Goal: Information Seeking & Learning: Learn about a topic

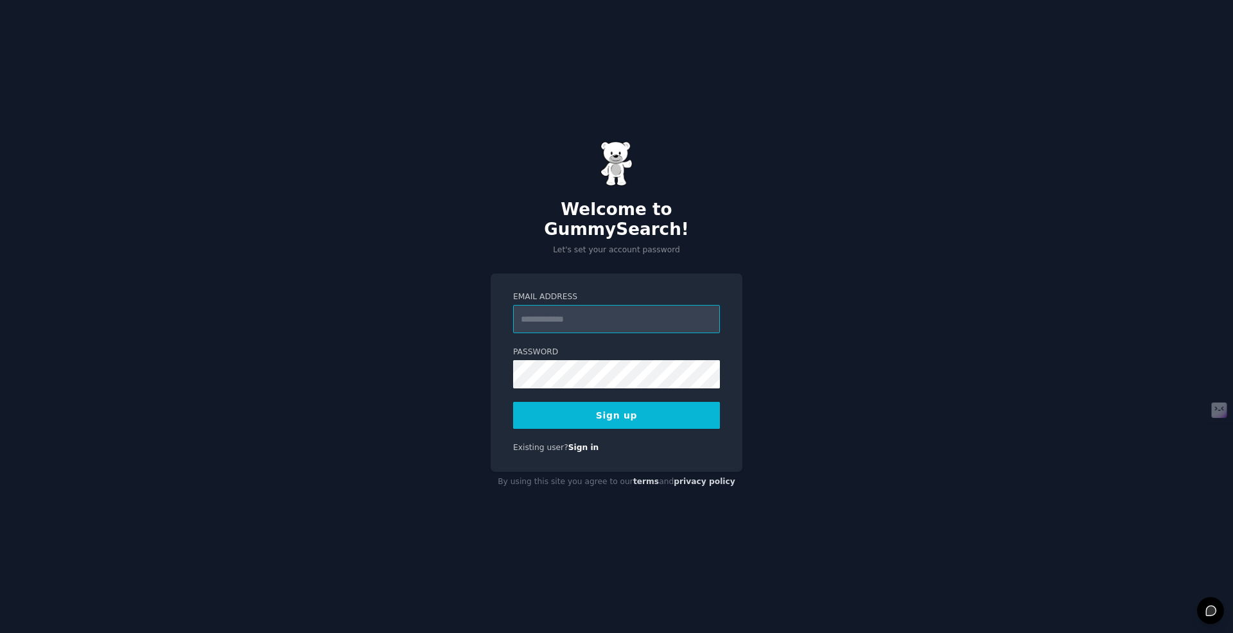
paste input "**********"
type input "**********"
click at [591, 407] on button "Sign up" at bounding box center [616, 415] width 207 height 27
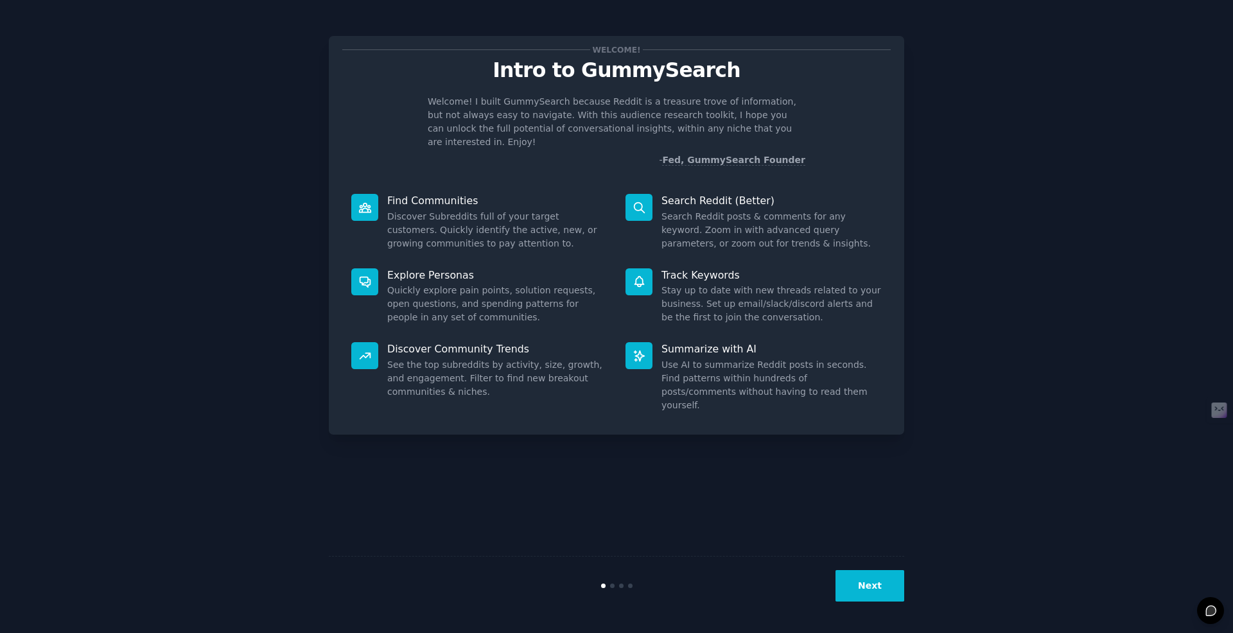
click at [882, 588] on button "Next" at bounding box center [870, 585] width 69 height 31
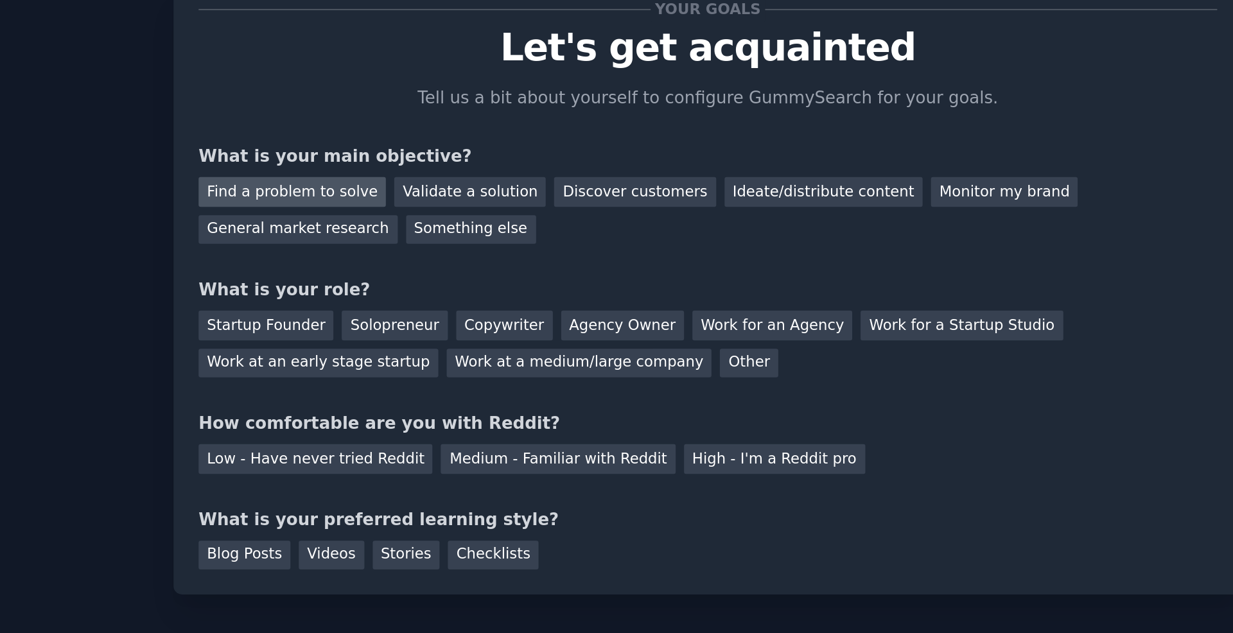
click at [413, 146] on div "Find a problem to solve" at bounding box center [392, 148] width 101 height 16
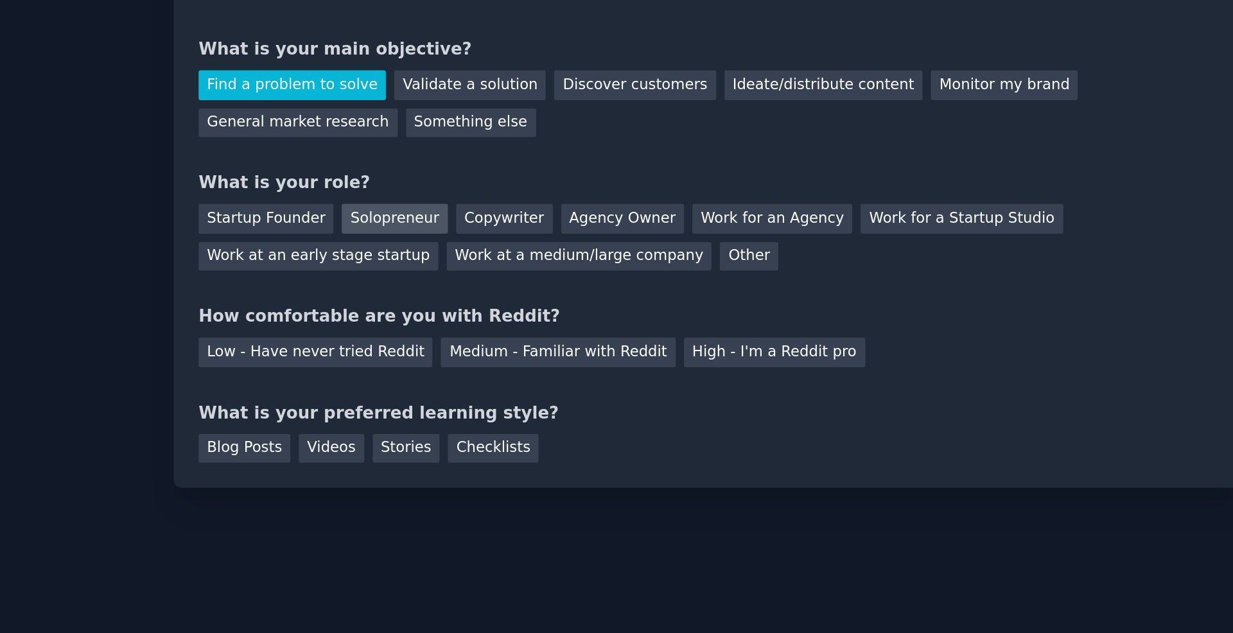
click at [450, 220] on div "Solopreneur" at bounding box center [447, 220] width 57 height 16
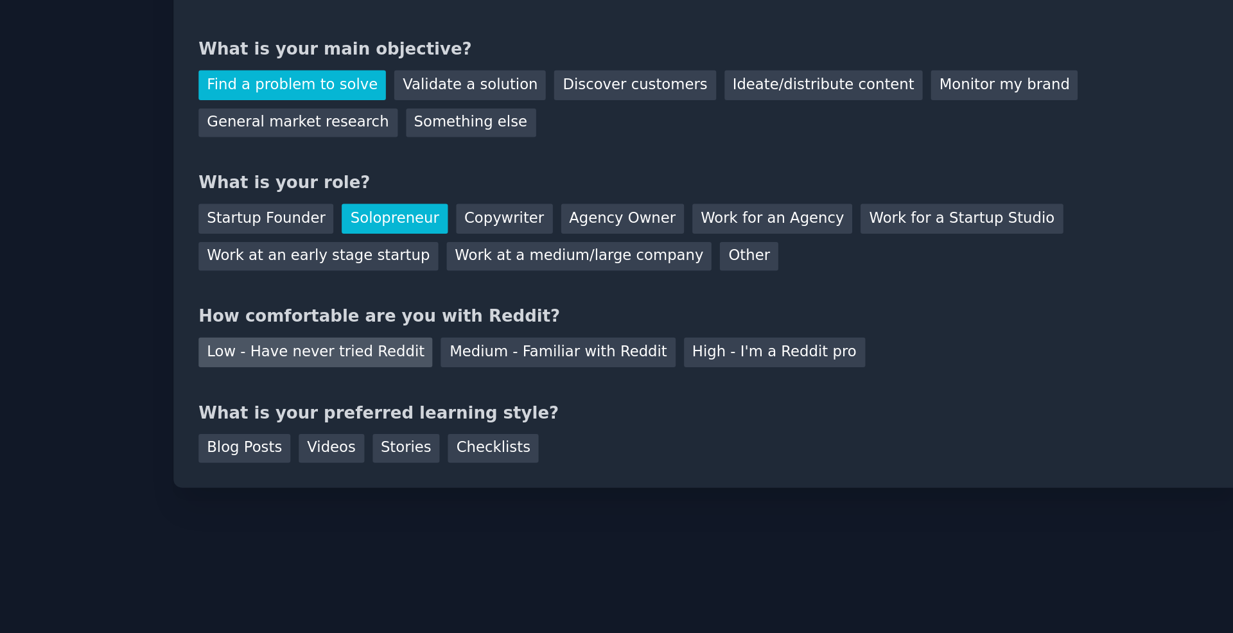
click at [440, 292] on div "Low - Have never tried Reddit" at bounding box center [405, 292] width 126 height 16
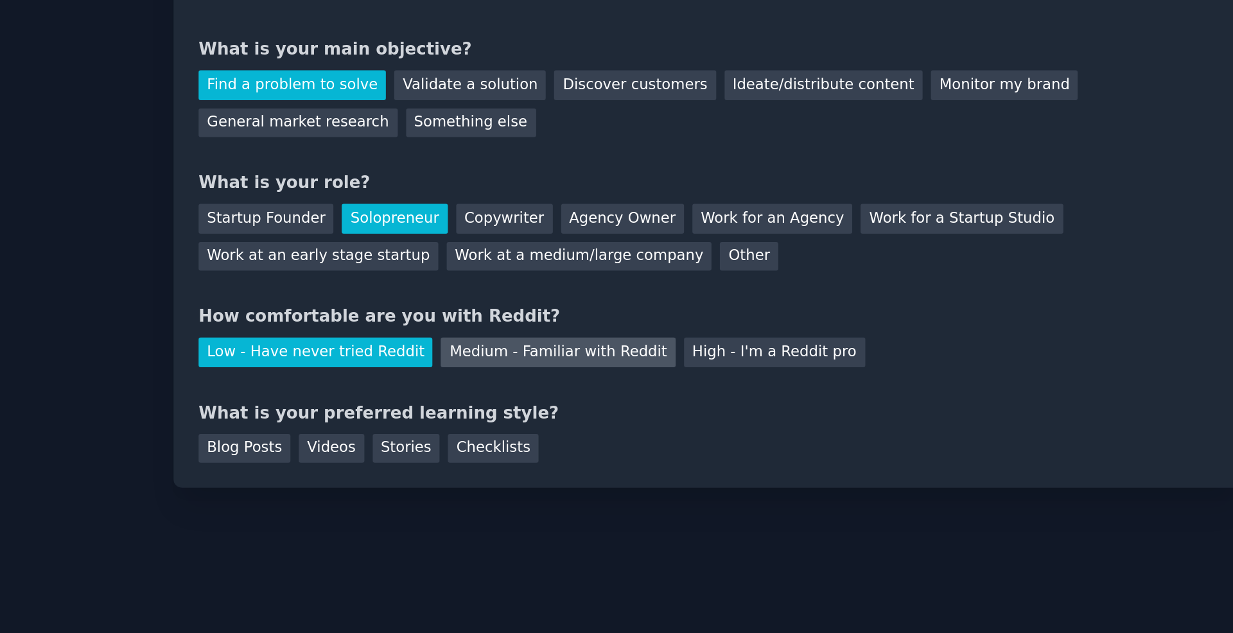
click at [487, 297] on div "Medium - Familiar with Reddit" at bounding box center [536, 292] width 126 height 16
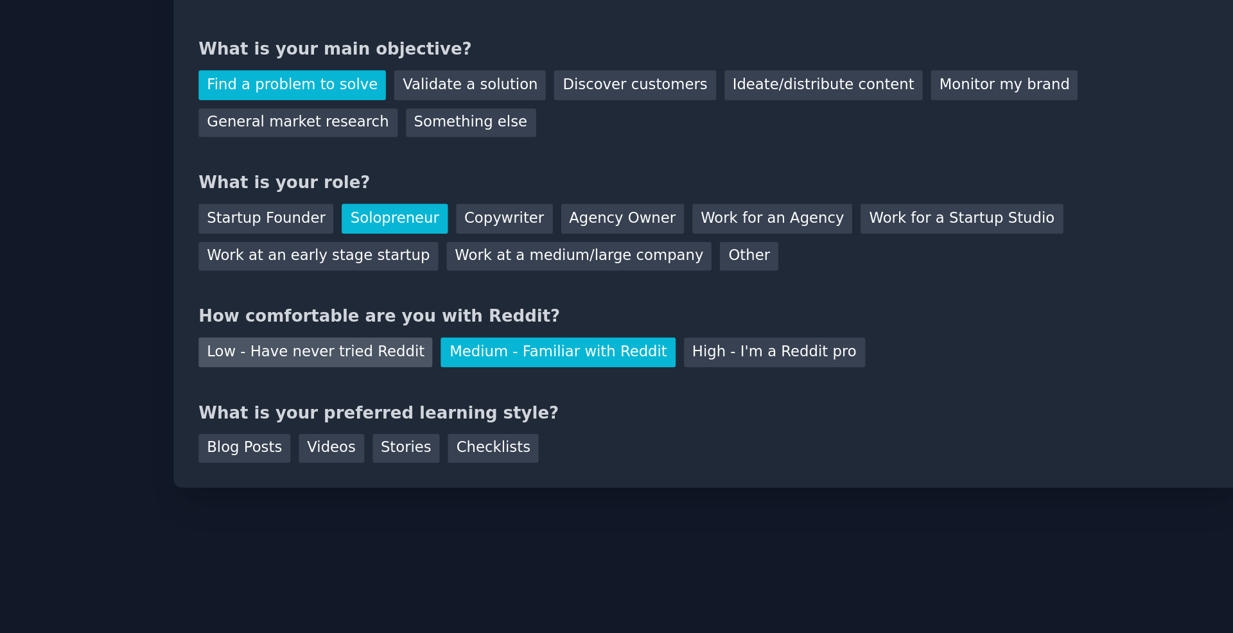
click at [440, 296] on div "Low - Have never tried Reddit" at bounding box center [405, 292] width 126 height 16
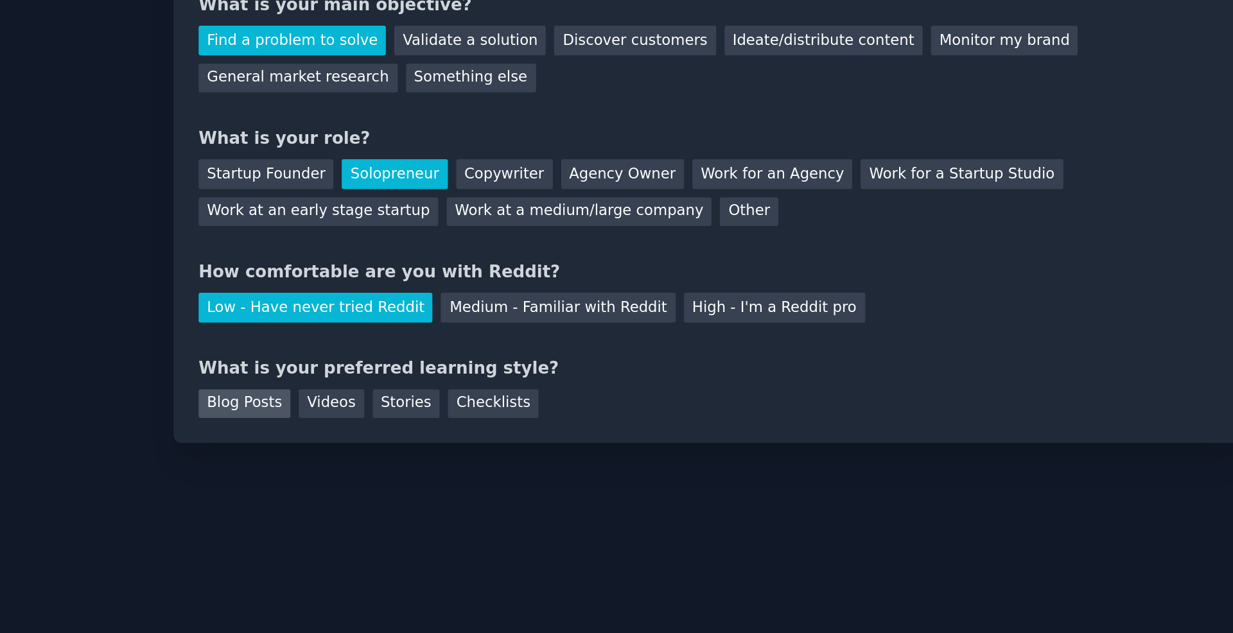
click at [365, 345] on div "Blog Posts" at bounding box center [366, 344] width 49 height 16
click at [401, 343] on div "Videos" at bounding box center [413, 344] width 35 height 16
click at [444, 344] on div "Stories" at bounding box center [454, 344] width 36 height 16
click at [380, 344] on div "Blog Posts" at bounding box center [366, 344] width 49 height 16
click at [410, 343] on div "Videos" at bounding box center [413, 344] width 35 height 16
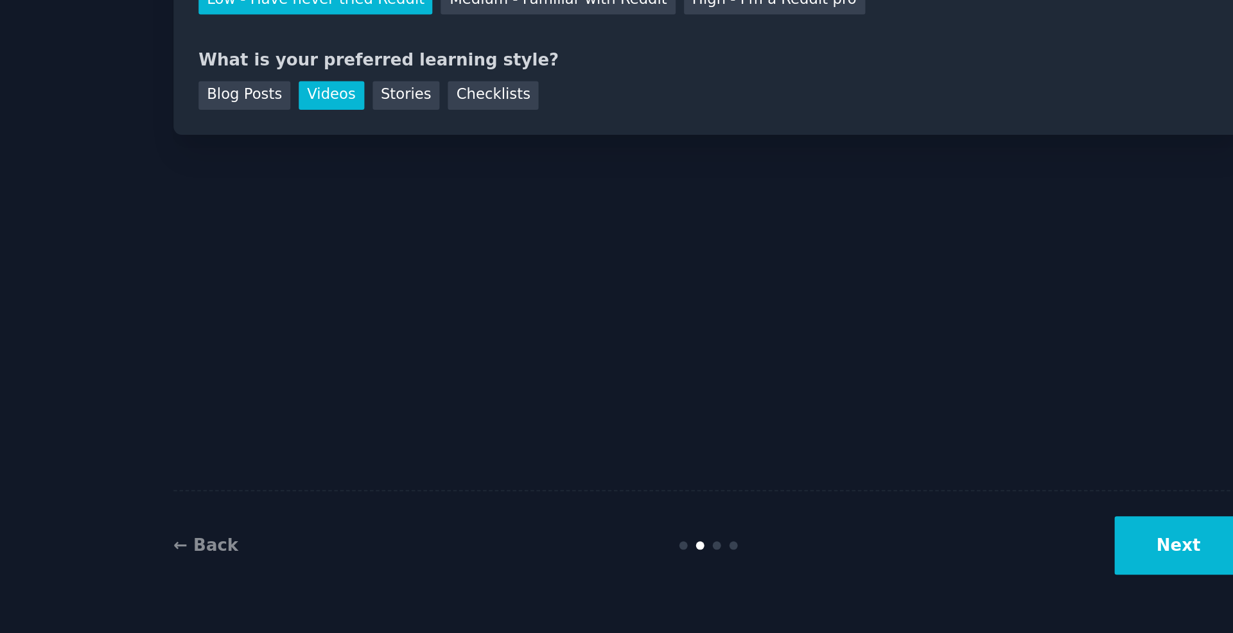
click at [869, 594] on button "Next" at bounding box center [870, 585] width 69 height 31
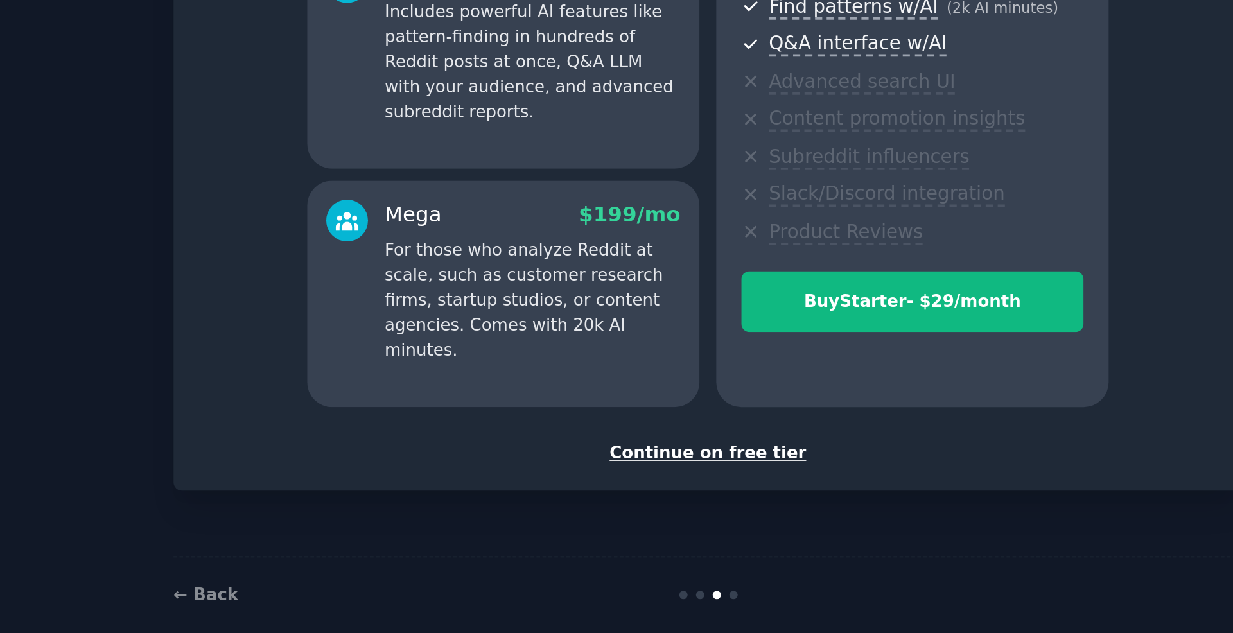
click at [631, 523] on div "Continue on free tier" at bounding box center [616, 518] width 548 height 13
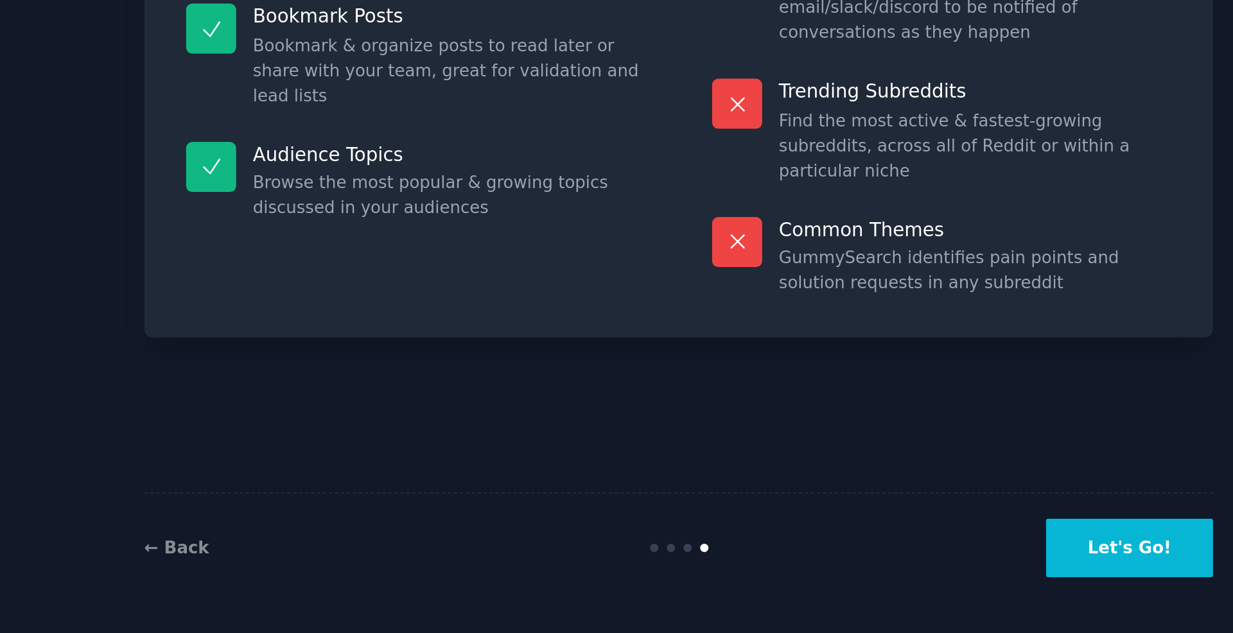
click at [846, 591] on button "Let's Go!" at bounding box center [859, 585] width 90 height 31
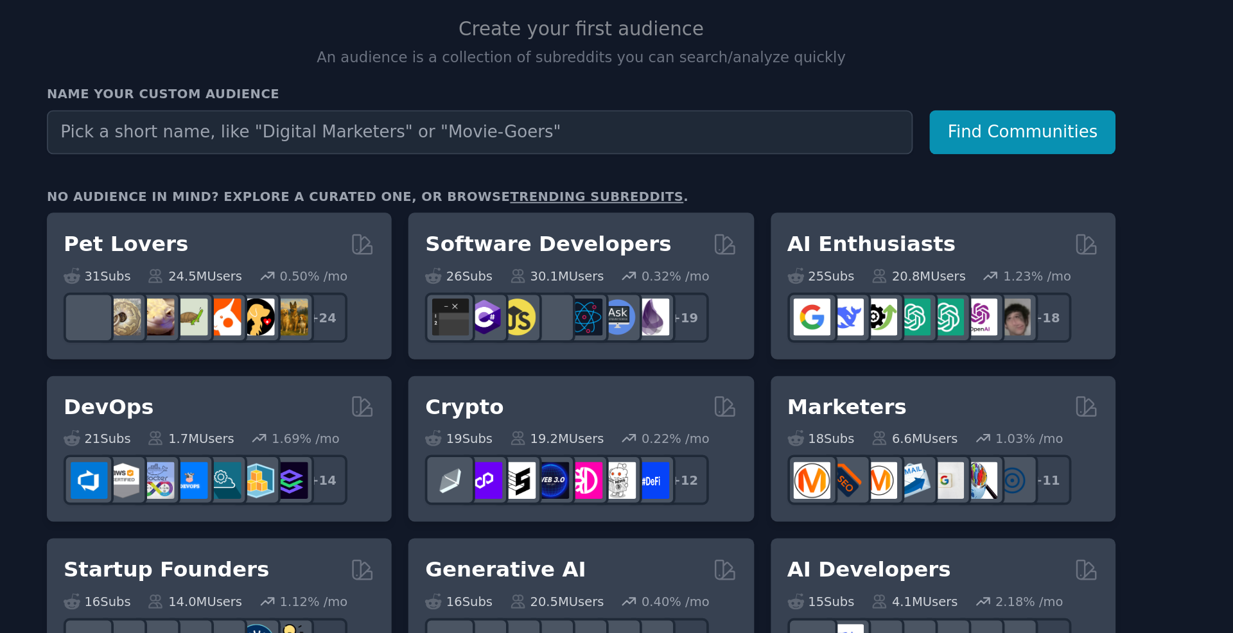
scroll to position [62, 0]
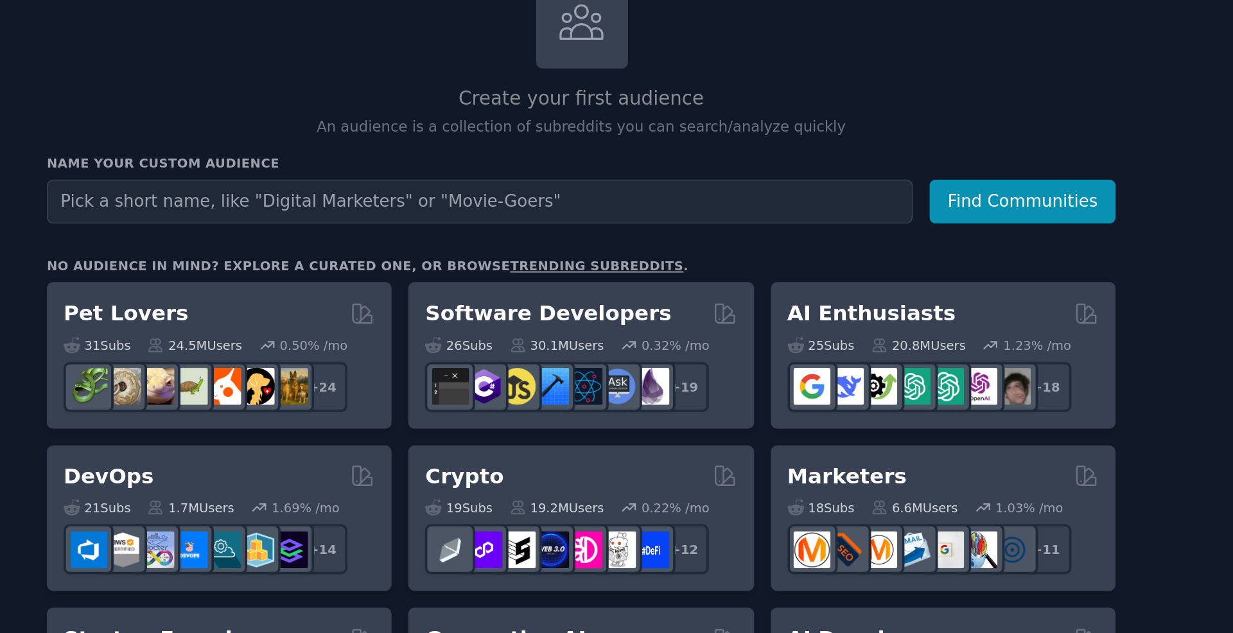
click at [622, 146] on input "text" at bounding box center [584, 140] width 466 height 24
type input "d"
type input "[GEOGRAPHIC_DATA]"
click at [827, 128] on button "Find Communities" at bounding box center [877, 140] width 100 height 24
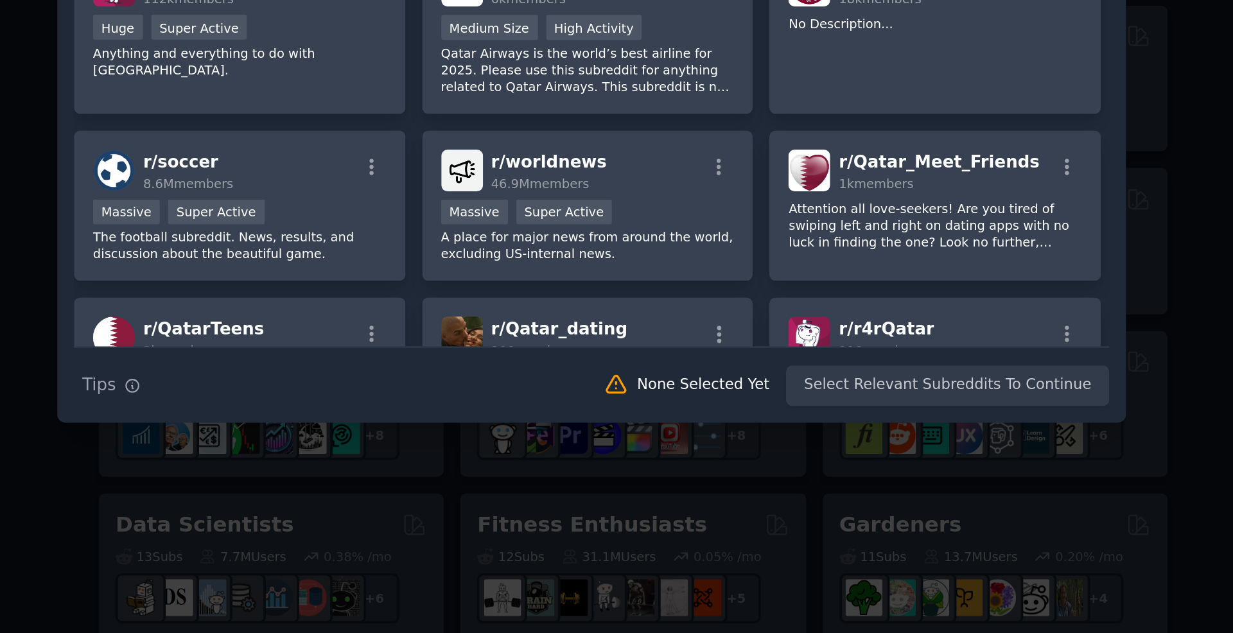
click at [822, 478] on div "Search Tips Tips None Selected Yet Select Relevant Subreddits To Continue" at bounding box center [616, 471] width 557 height 32
click at [841, 477] on div "Search Tips Tips None Selected Yet Select Relevant Subreddits To Continue" at bounding box center [616, 471] width 557 height 32
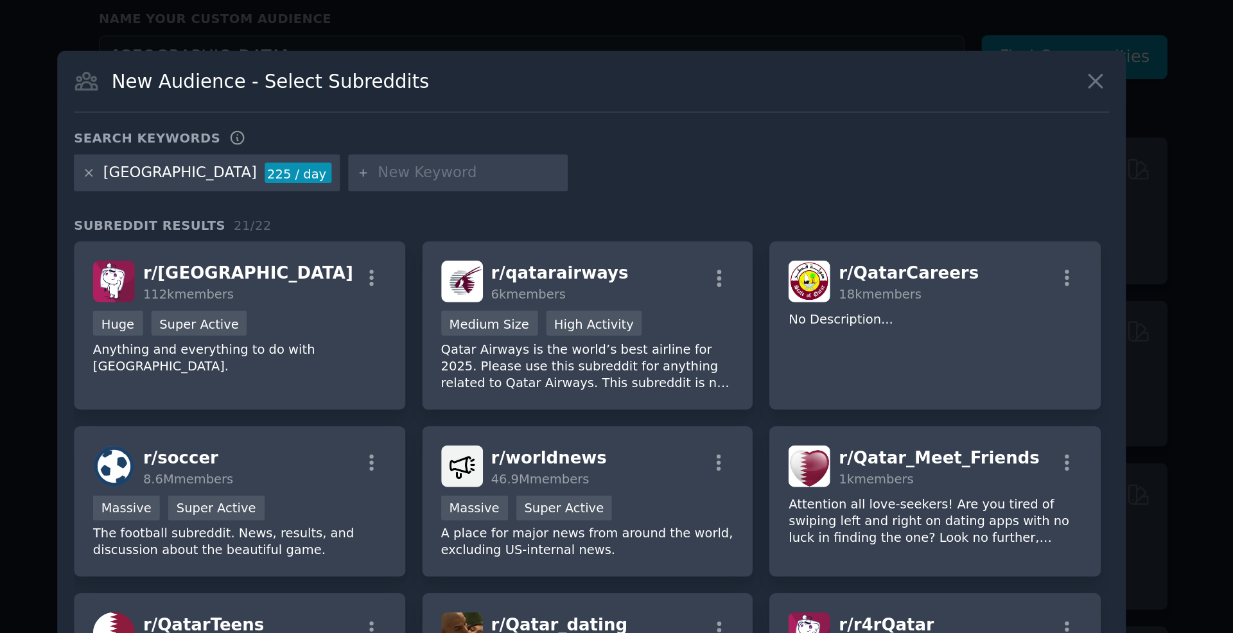
click at [441, 206] on div "225 / day" at bounding box center [459, 203] width 36 height 12
click at [441, 204] on div "225 / day" at bounding box center [459, 203] width 36 height 12
click at [347, 203] on icon at bounding box center [345, 202] width 7 height 7
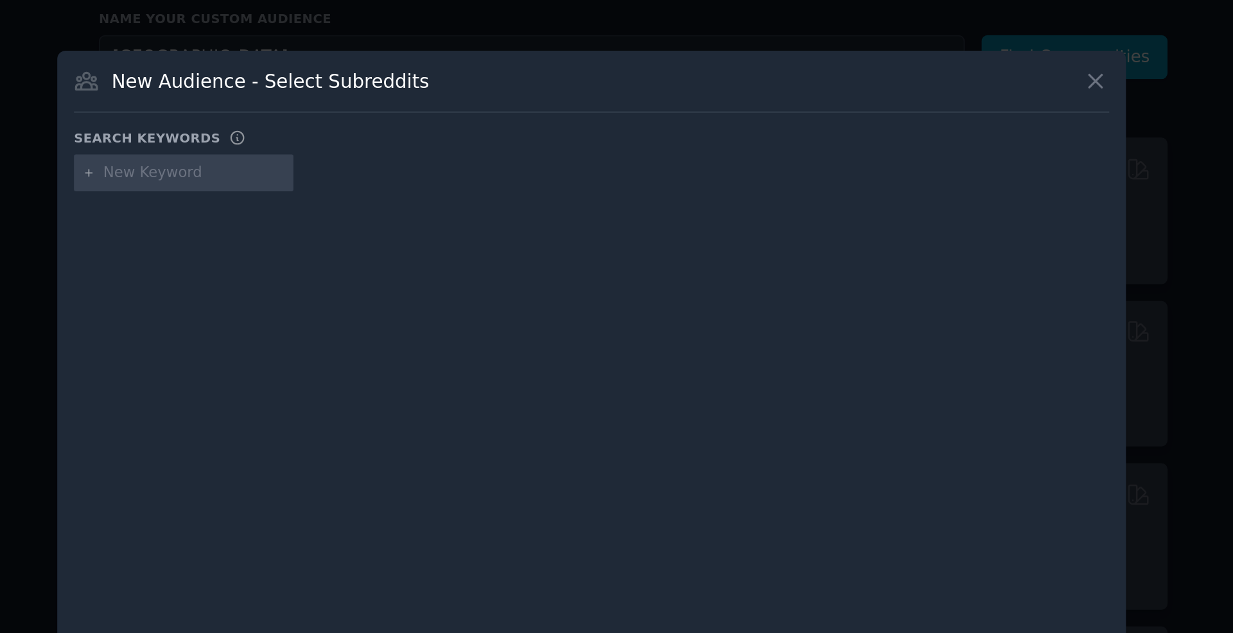
click at [412, 204] on input "text" at bounding box center [403, 203] width 98 height 12
type input "kids"
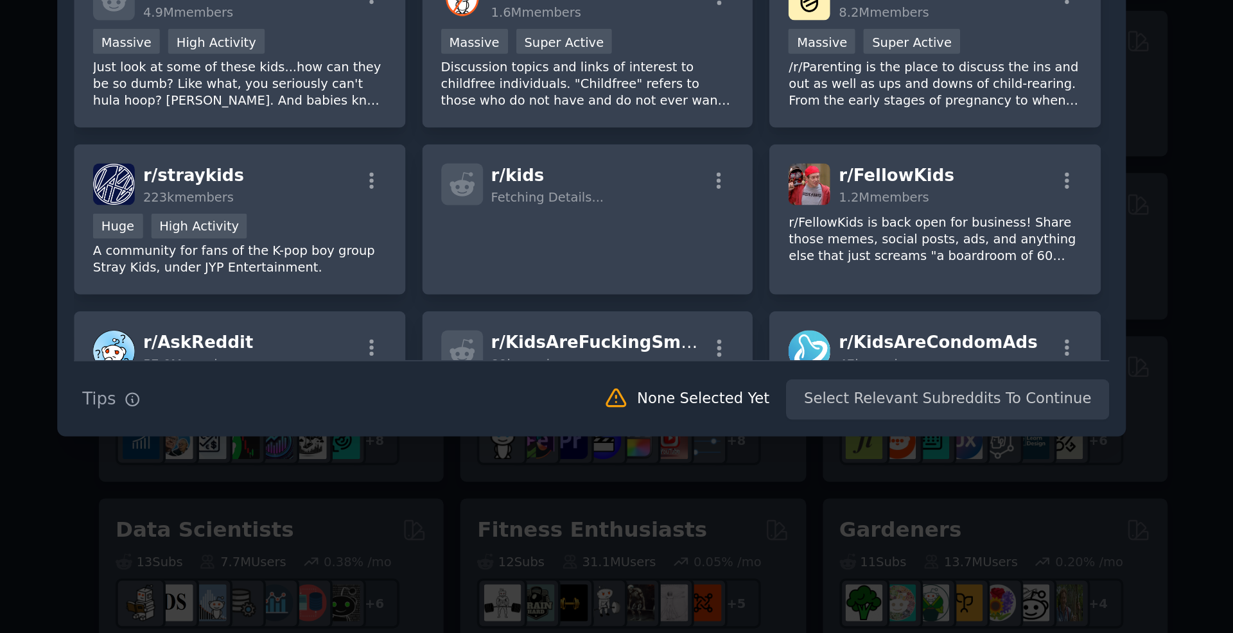
click at [855, 482] on div "Search Tips Tips None Selected Yet Select Relevant Subreddits To Continue" at bounding box center [616, 476] width 557 height 32
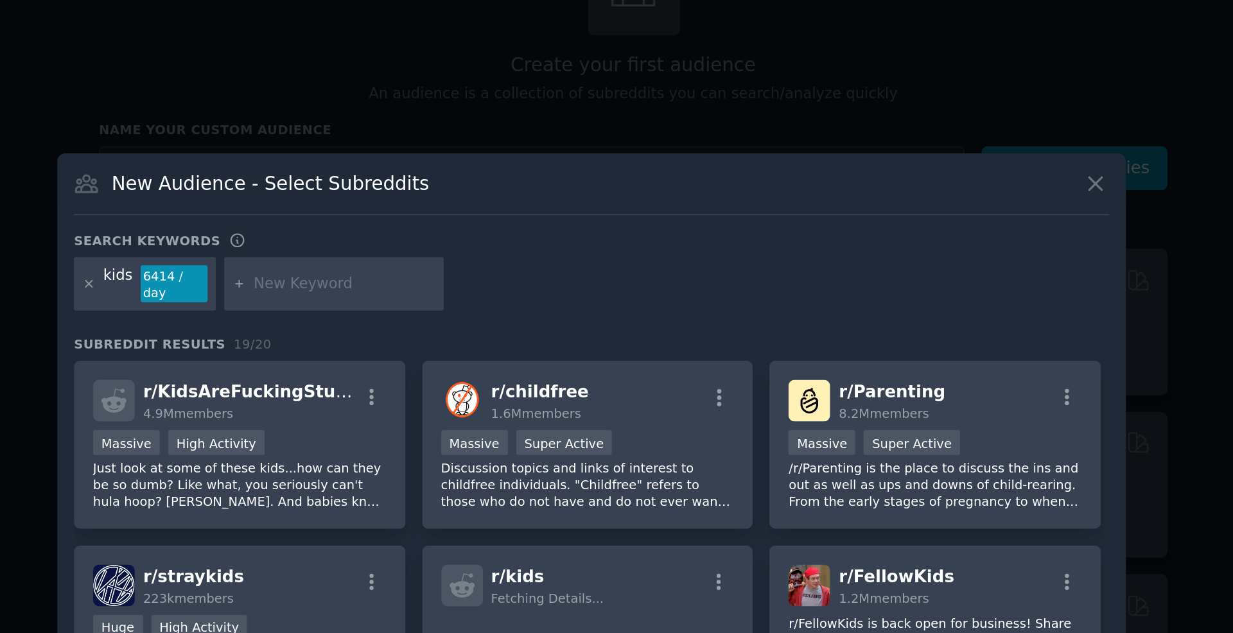
click at [403, 236] on span "Subreddit Results" at bounding box center [379, 235] width 82 height 9
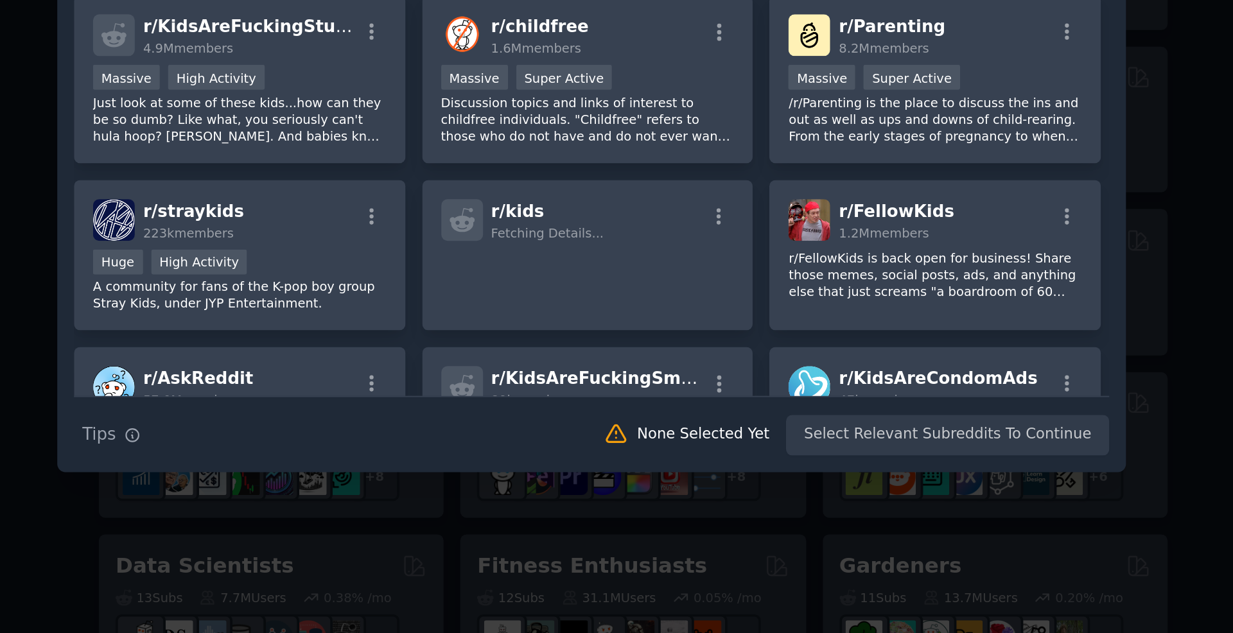
click at [435, 528] on div at bounding box center [616, 316] width 1233 height 633
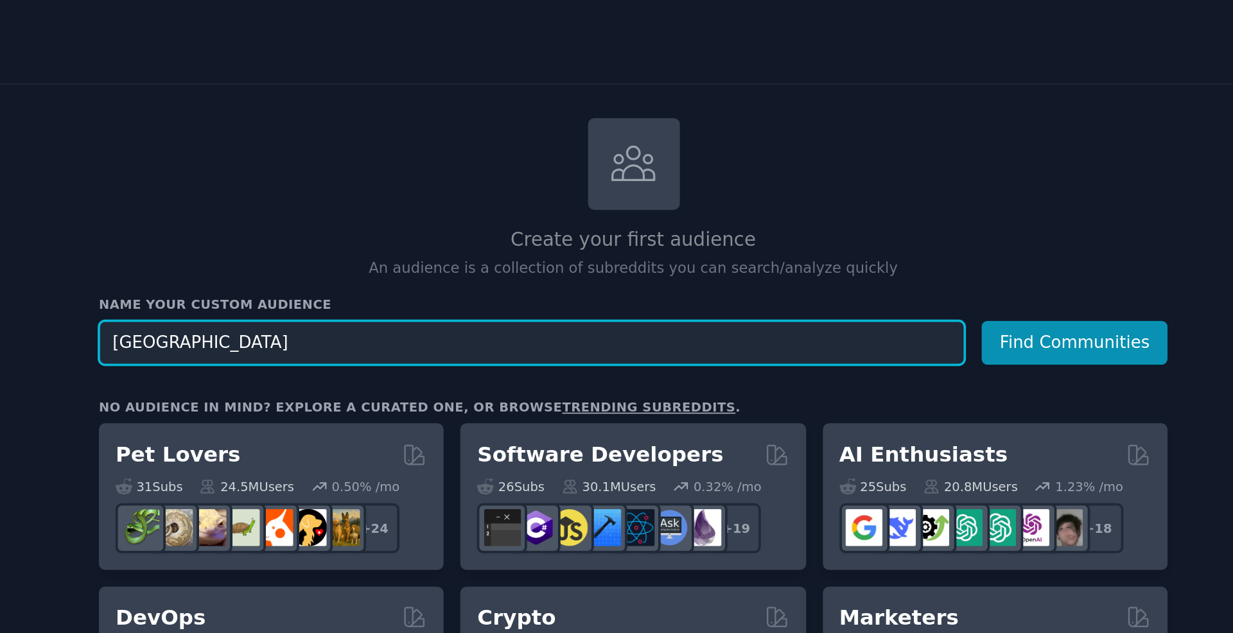
scroll to position [39, 0]
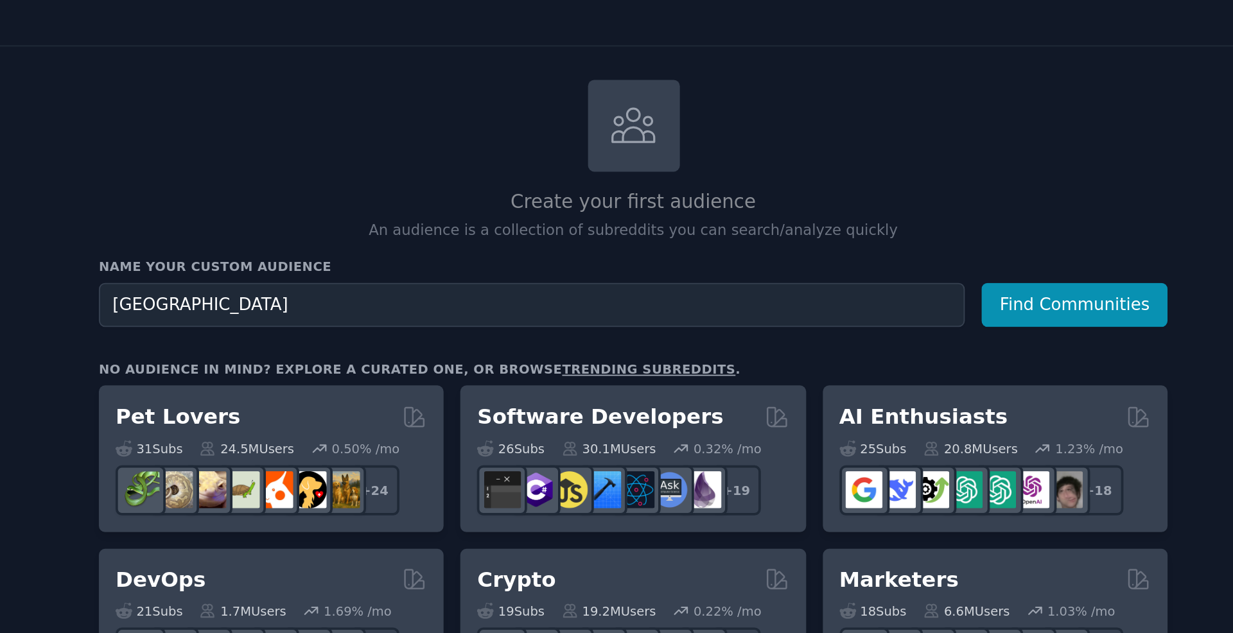
click at [645, 62] on icon at bounding box center [639, 67] width 22 height 18
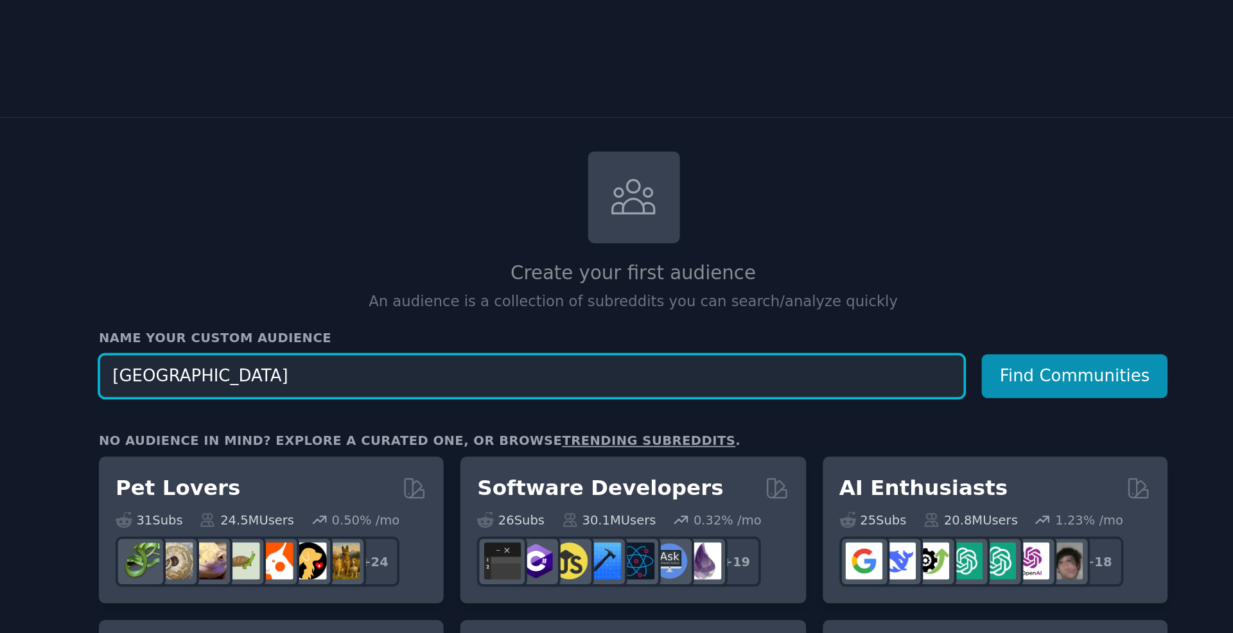
click at [385, 197] on input "[GEOGRAPHIC_DATA]" at bounding box center [584, 203] width 466 height 24
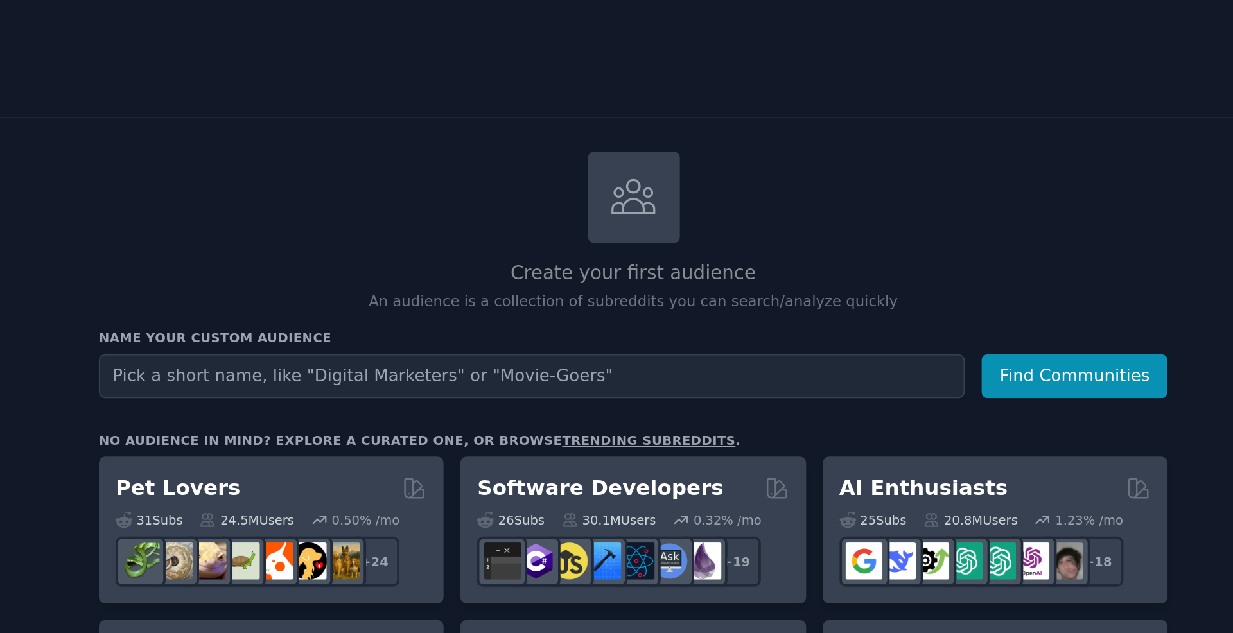
click at [453, 139] on h2 "Create your first audience" at bounding box center [638, 147] width 575 height 16
click at [633, 122] on div at bounding box center [639, 106] width 49 height 49
click at [561, 165] on p "An audience is a collection of subreddits you can search/analyze quickly" at bounding box center [638, 163] width 575 height 12
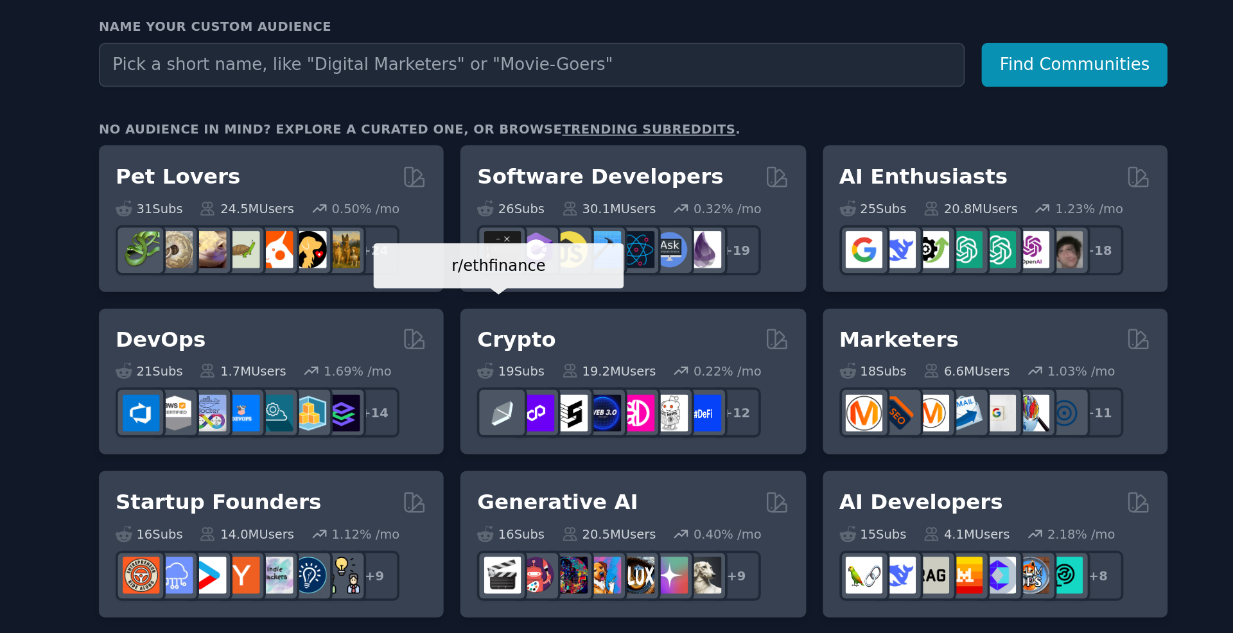
scroll to position [130, 0]
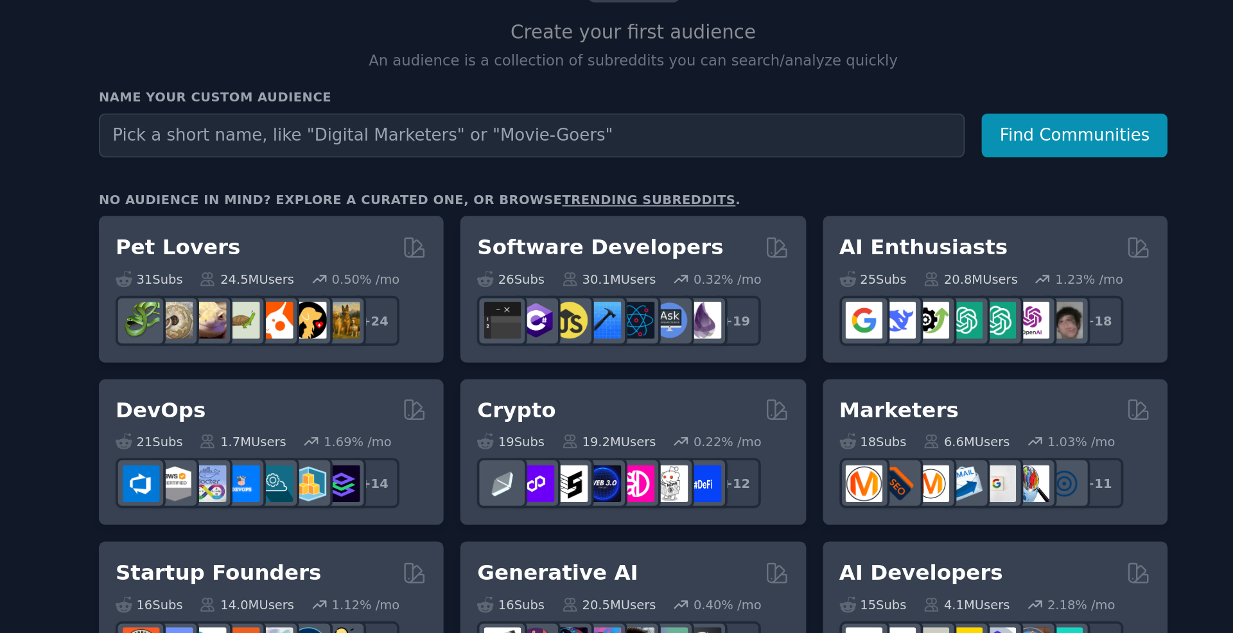
click at [629, 107] on link "trending subreddits" at bounding box center [647, 107] width 93 height 8
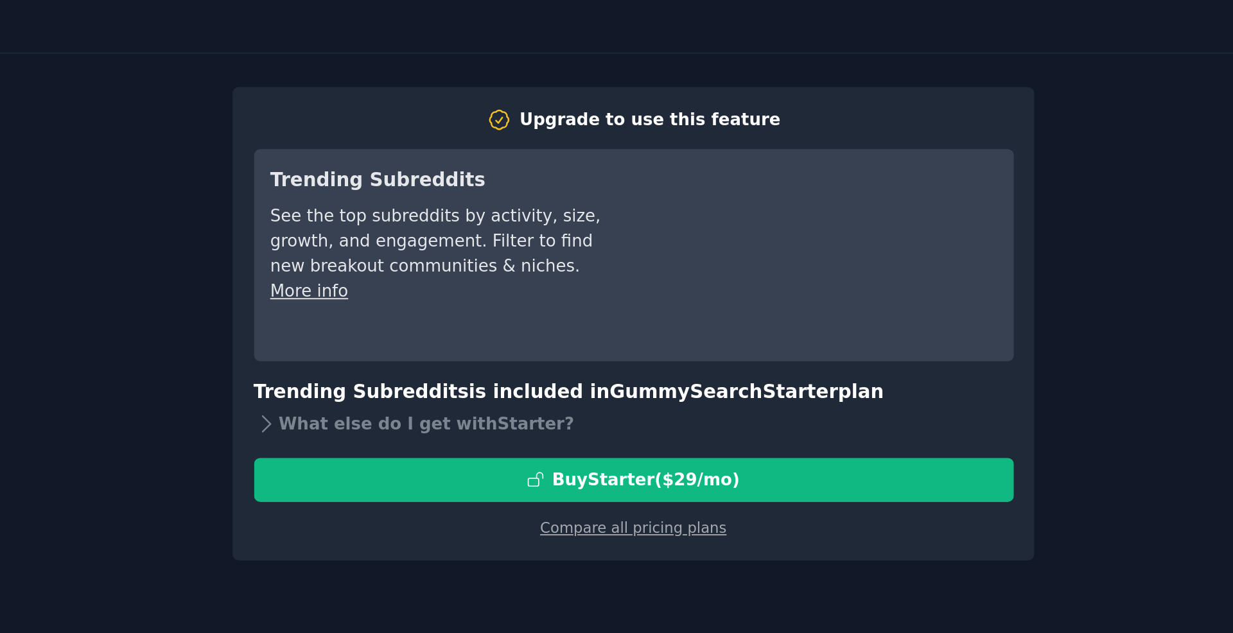
click at [371, 233] on div "Upgrade to use this feature Trending Subreddits See the top subreddits by activ…" at bounding box center [639, 200] width 1152 height 273
click at [377, 185] on div "Upgrade to use this feature Trending Subreddits See the top subreddits by activ…" at bounding box center [639, 200] width 1152 height 273
click at [379, 159] on div "Upgrade to use this feature Trending Subreddits See the top subreddits by activ…" at bounding box center [639, 200] width 1152 height 273
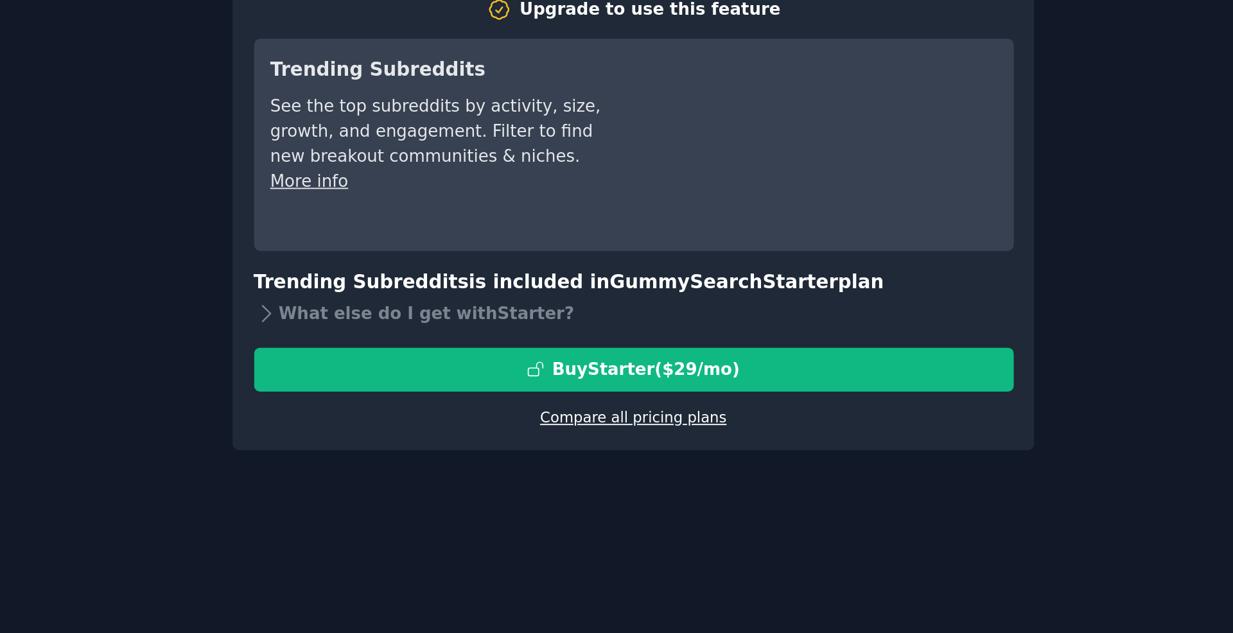
click at [665, 320] on link "Compare all pricing plans" at bounding box center [639, 319] width 100 height 9
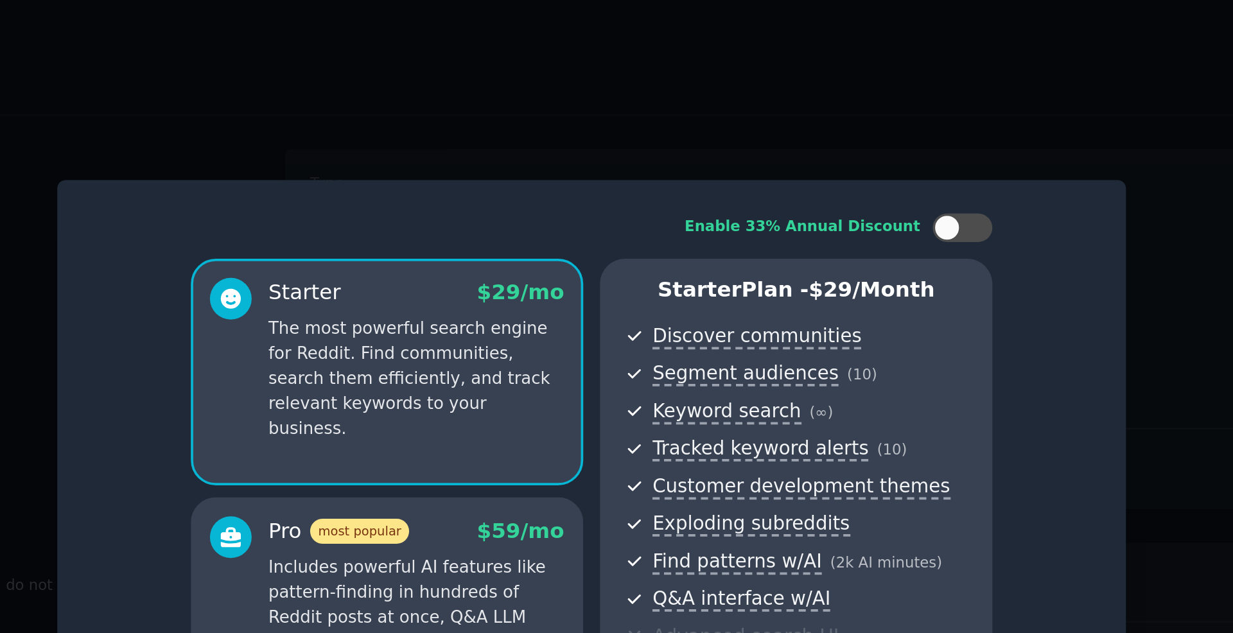
click at [723, 67] on div at bounding box center [616, 316] width 1233 height 633
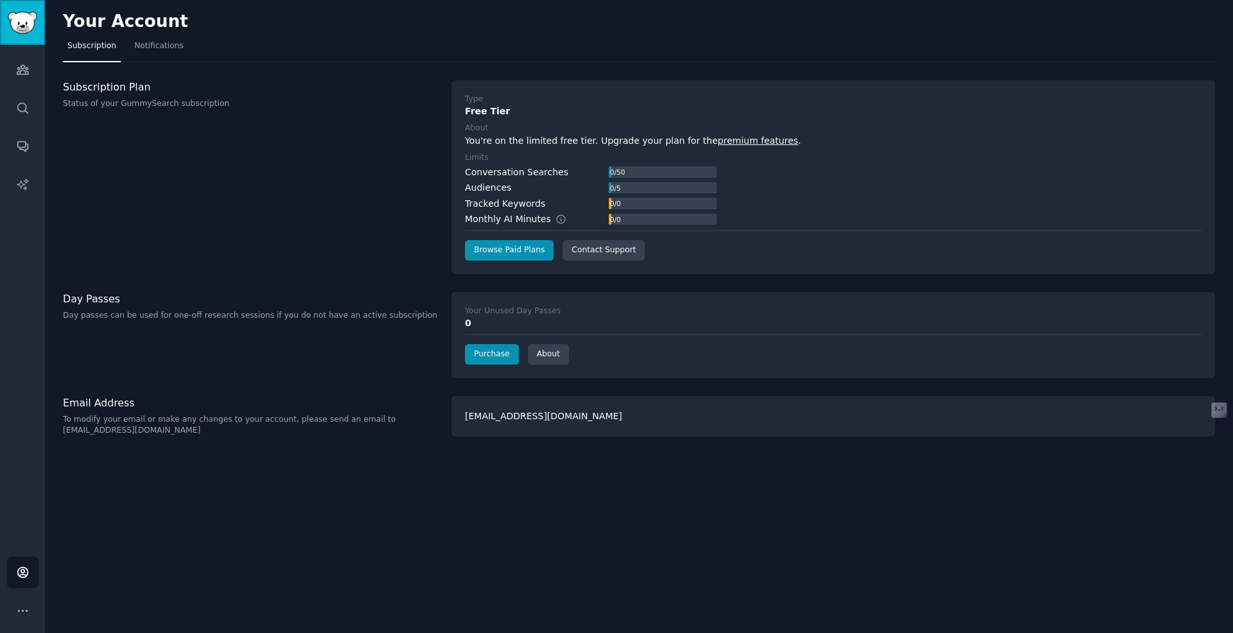
click at [19, 26] on img "Sidebar" at bounding box center [23, 23] width 30 height 22
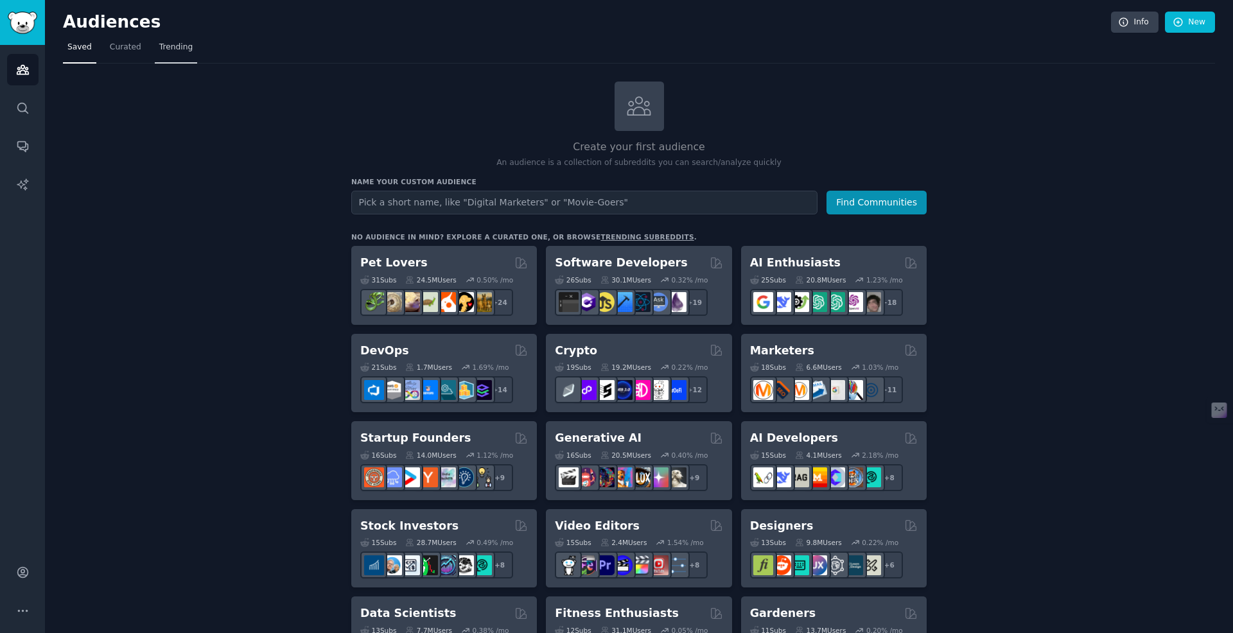
click at [177, 46] on span "Trending" at bounding box center [175, 48] width 33 height 12
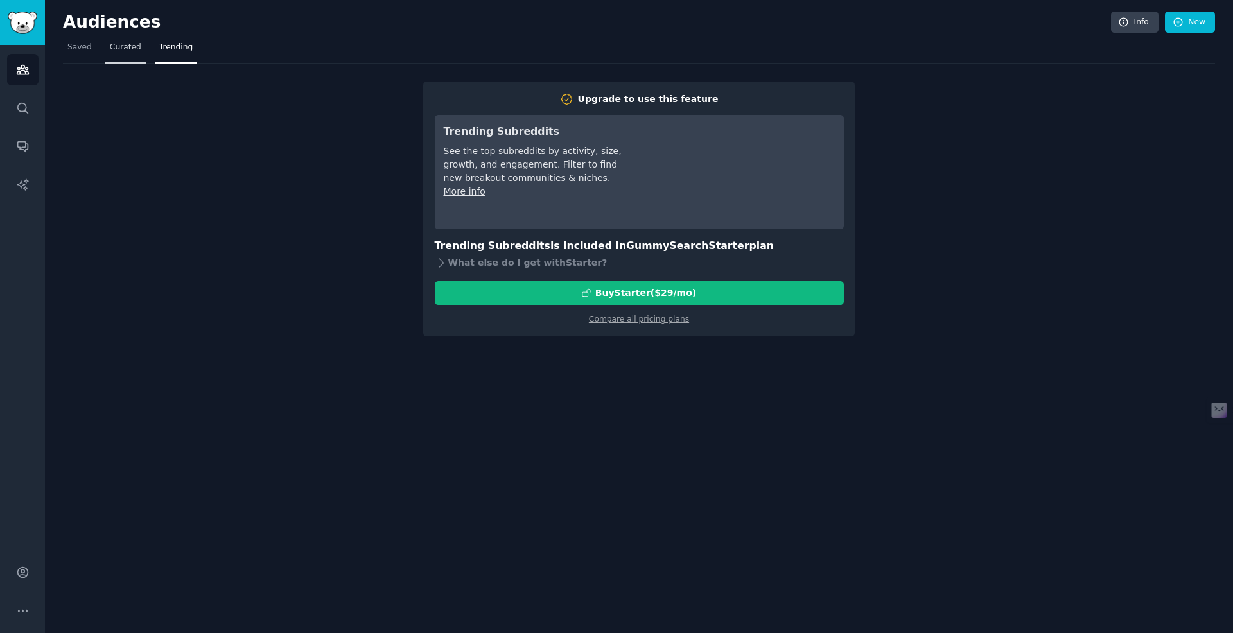
click at [131, 46] on span "Curated" at bounding box center [125, 48] width 31 height 12
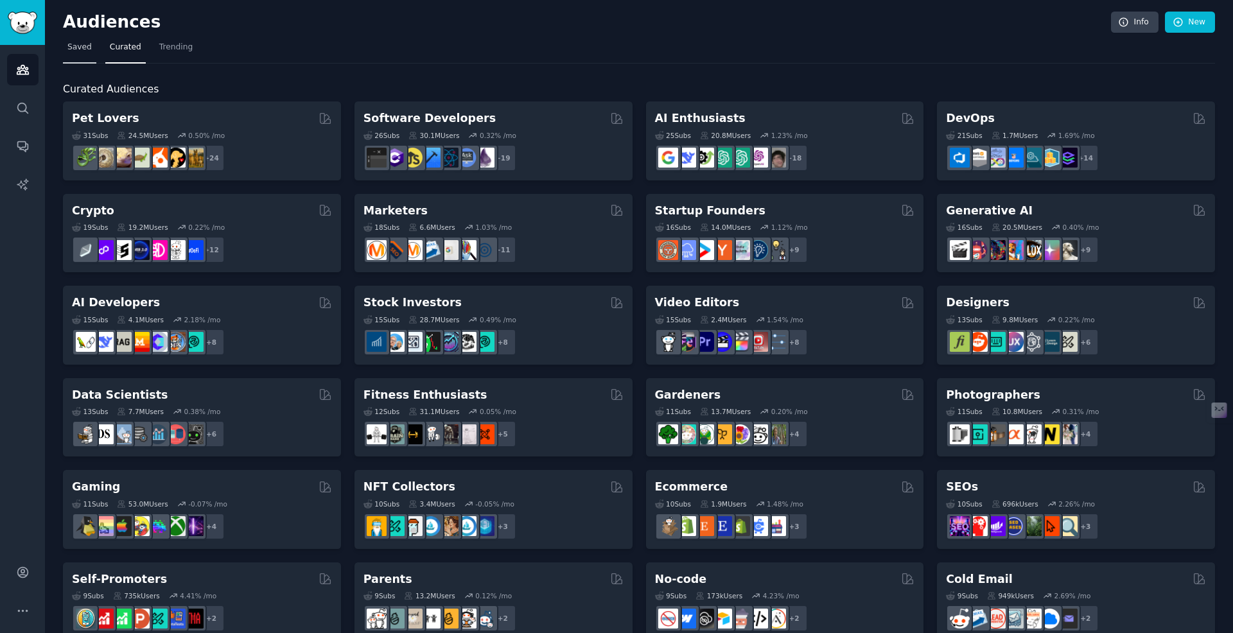
click at [79, 47] on span "Saved" at bounding box center [79, 48] width 24 height 12
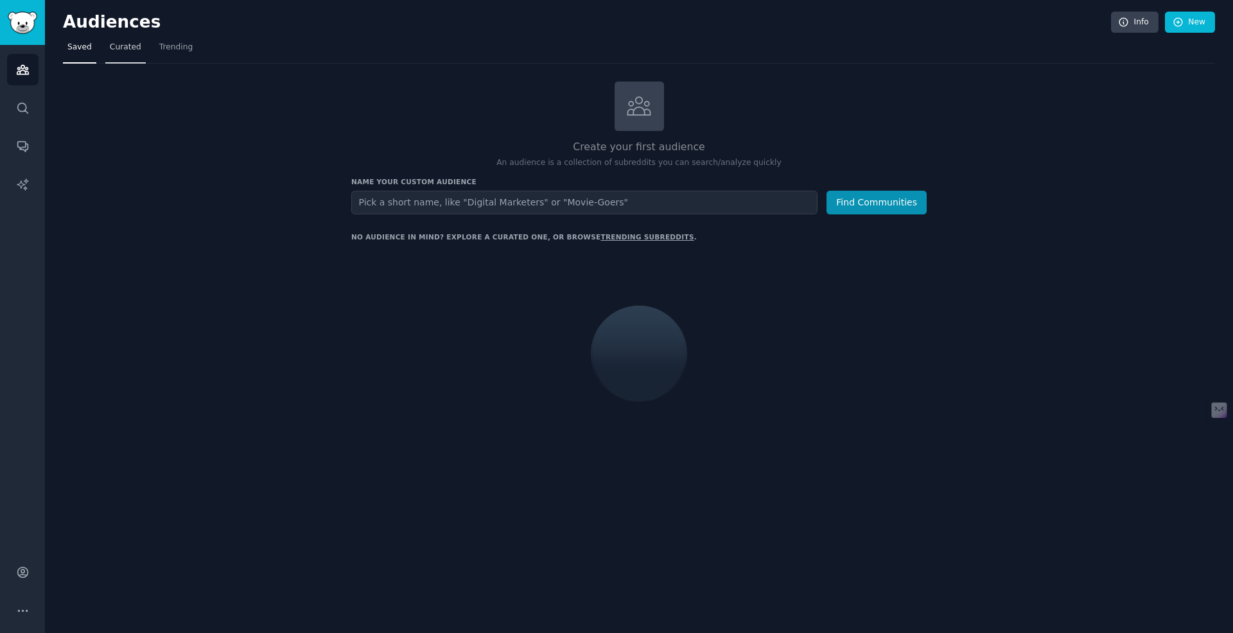
click at [124, 48] on span "Curated" at bounding box center [125, 48] width 31 height 12
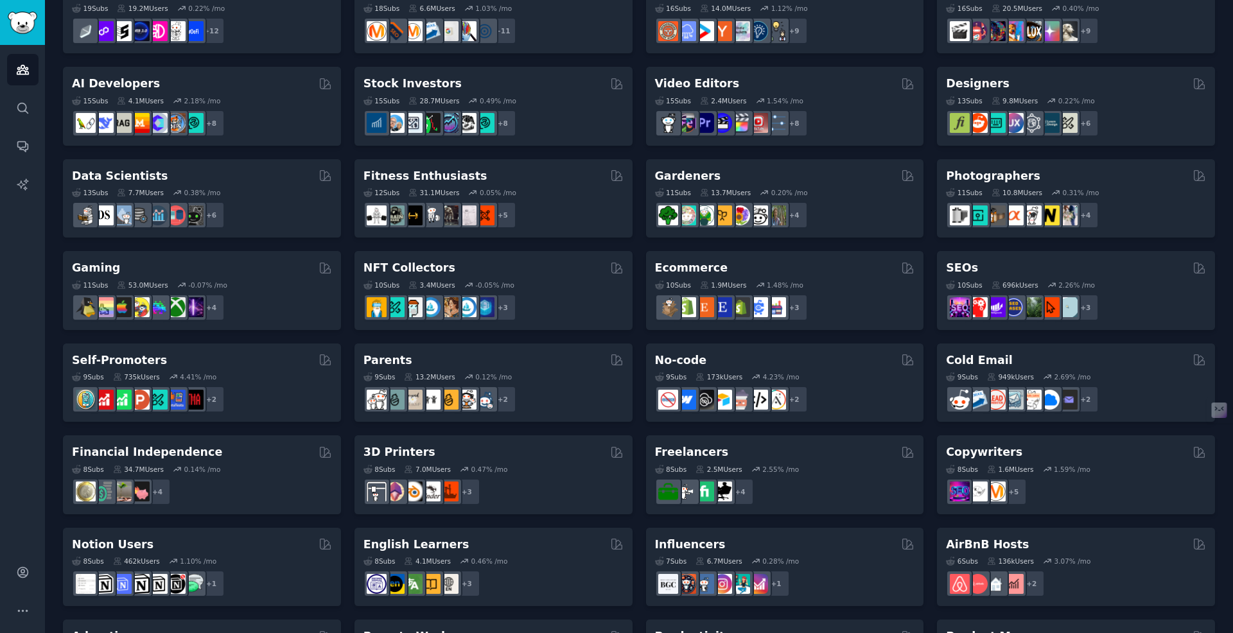
scroll to position [172, 0]
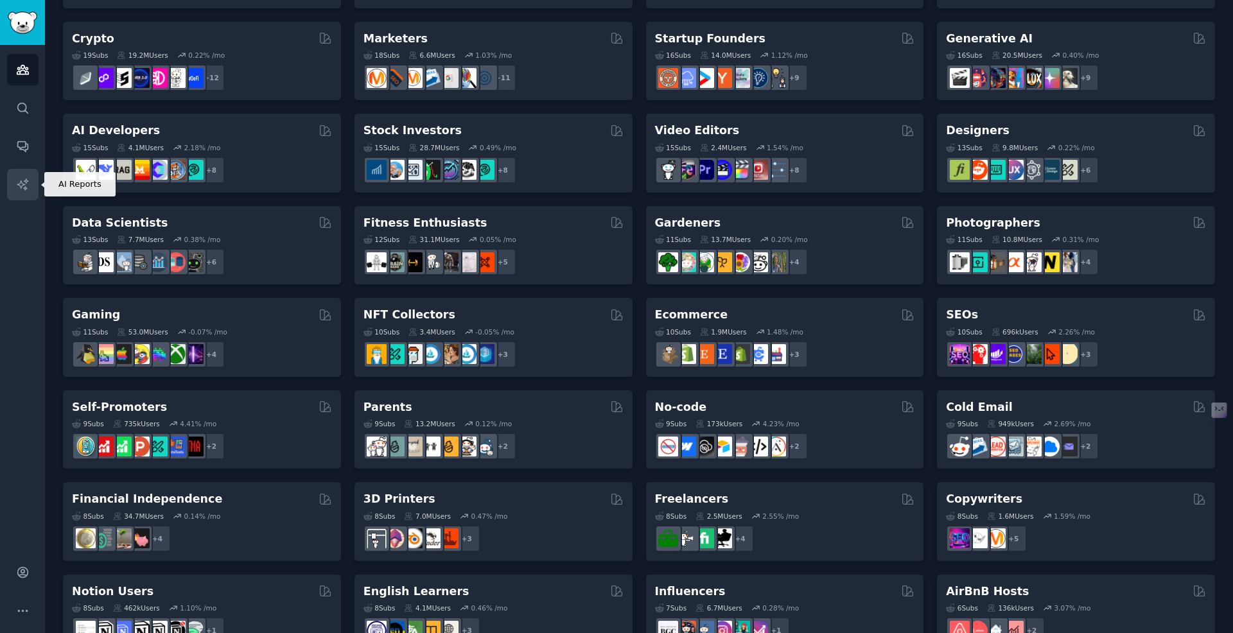
click at [24, 191] on link "AI Reports" at bounding box center [22, 184] width 31 height 31
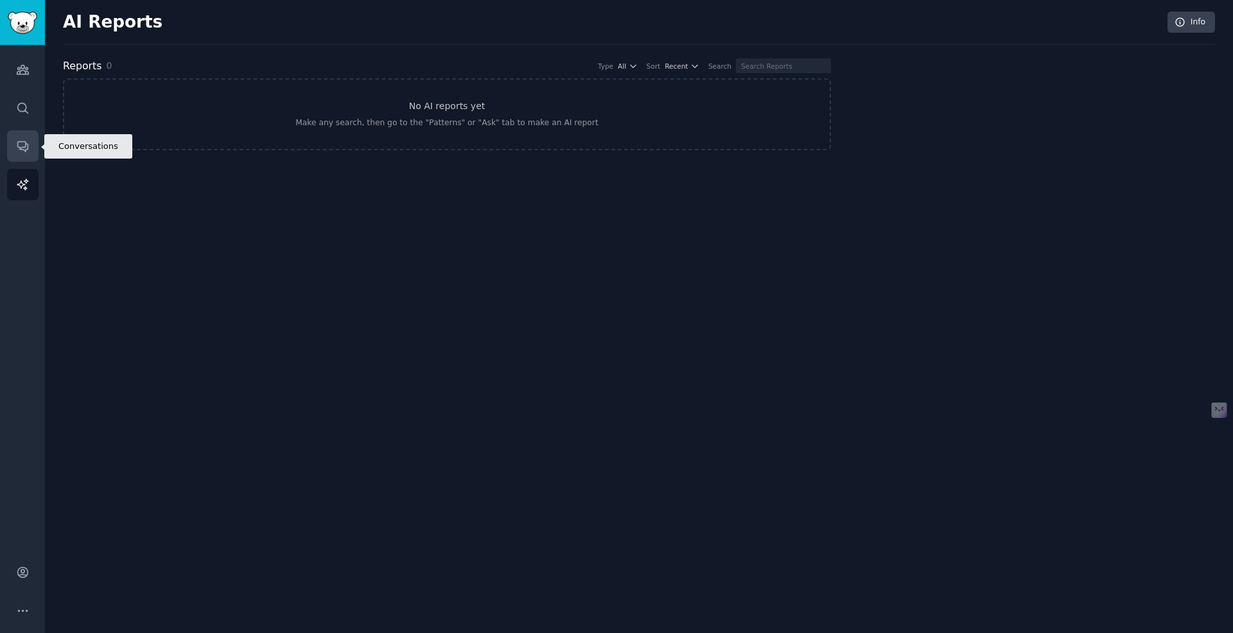
click at [22, 148] on icon "Sidebar" at bounding box center [22, 145] width 13 height 13
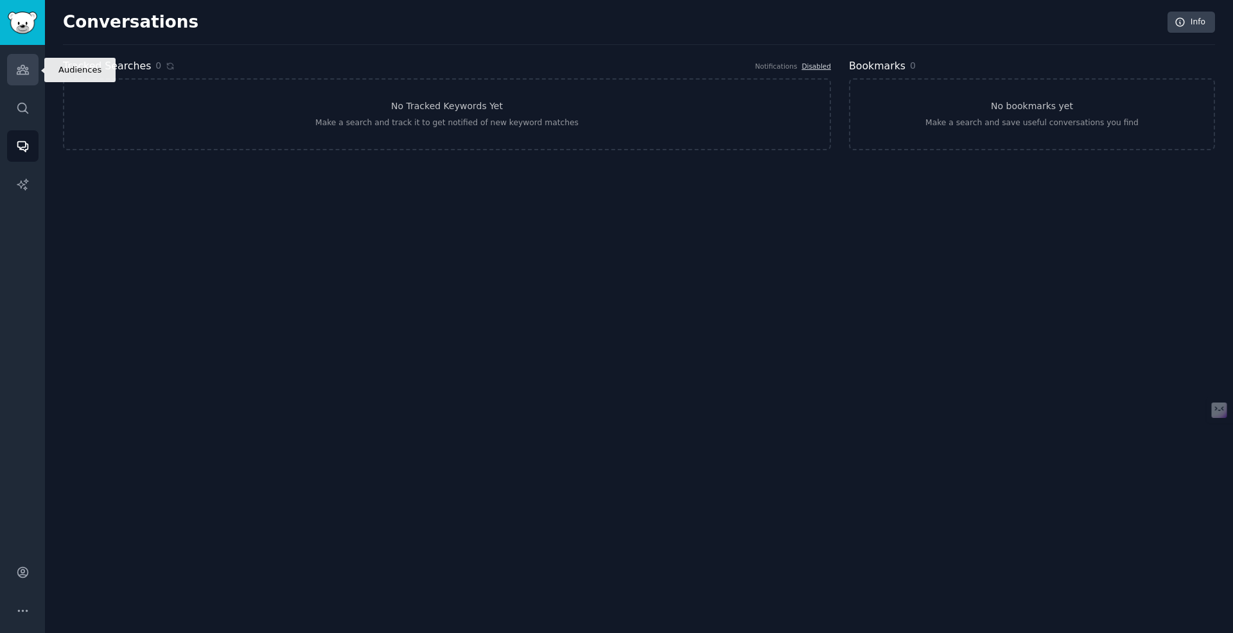
click at [22, 72] on icon "Sidebar" at bounding box center [22, 69] width 13 height 13
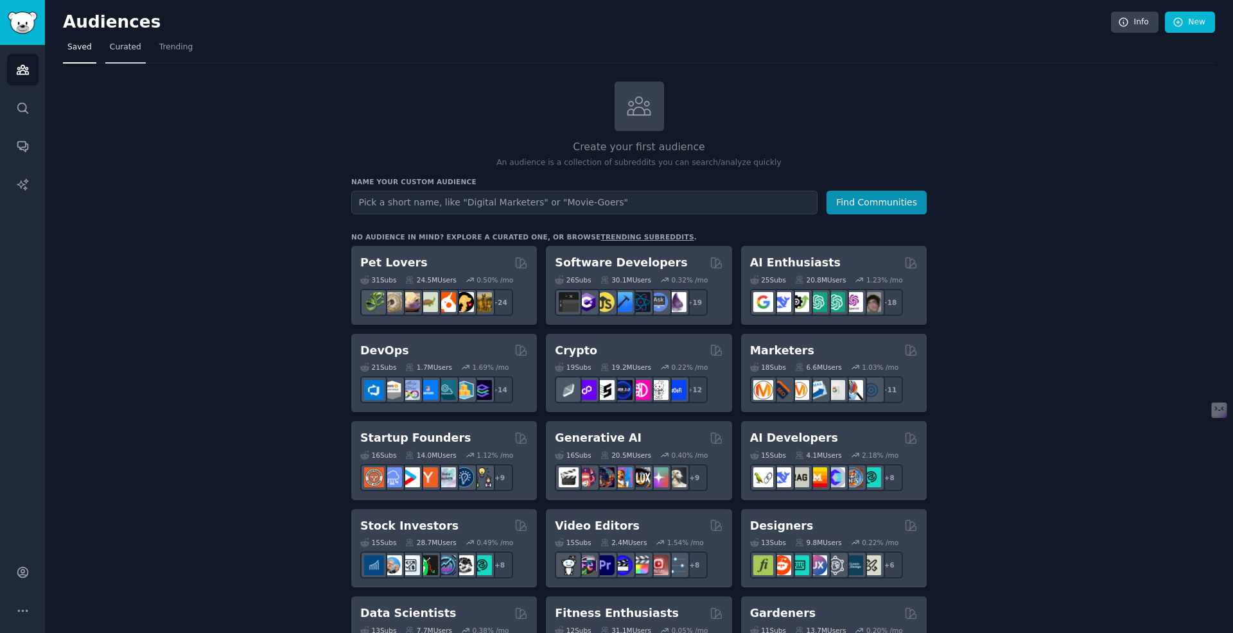
click at [118, 55] on link "Curated" at bounding box center [125, 50] width 40 height 26
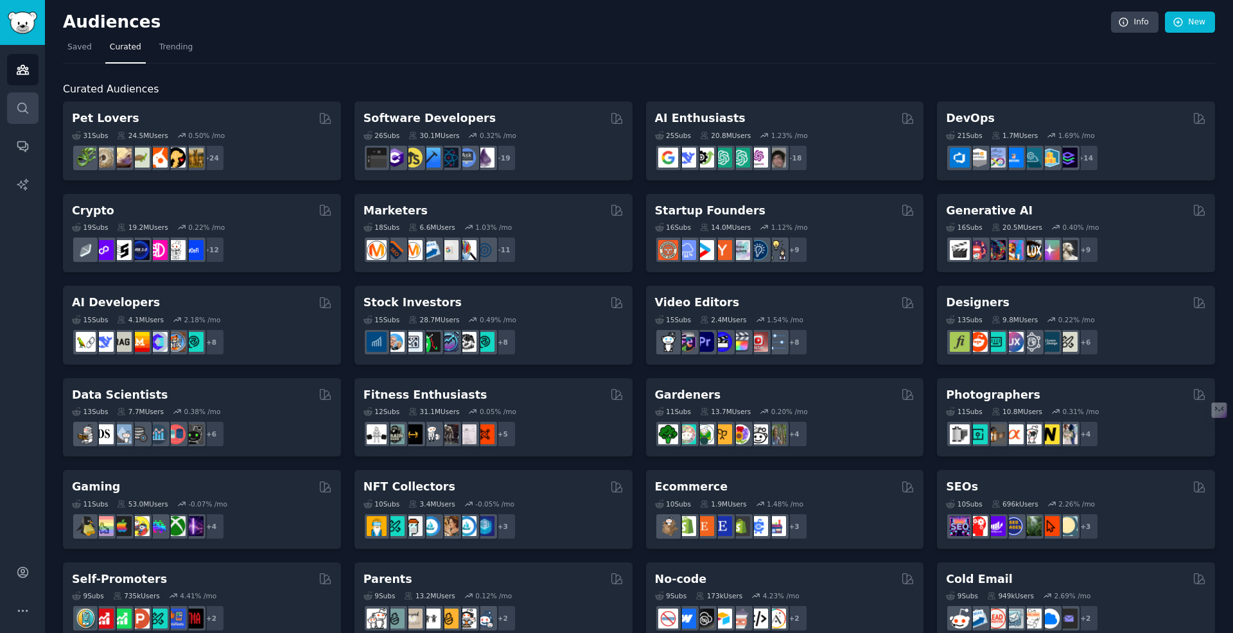
click at [19, 112] on icon "Sidebar" at bounding box center [22, 107] width 13 height 13
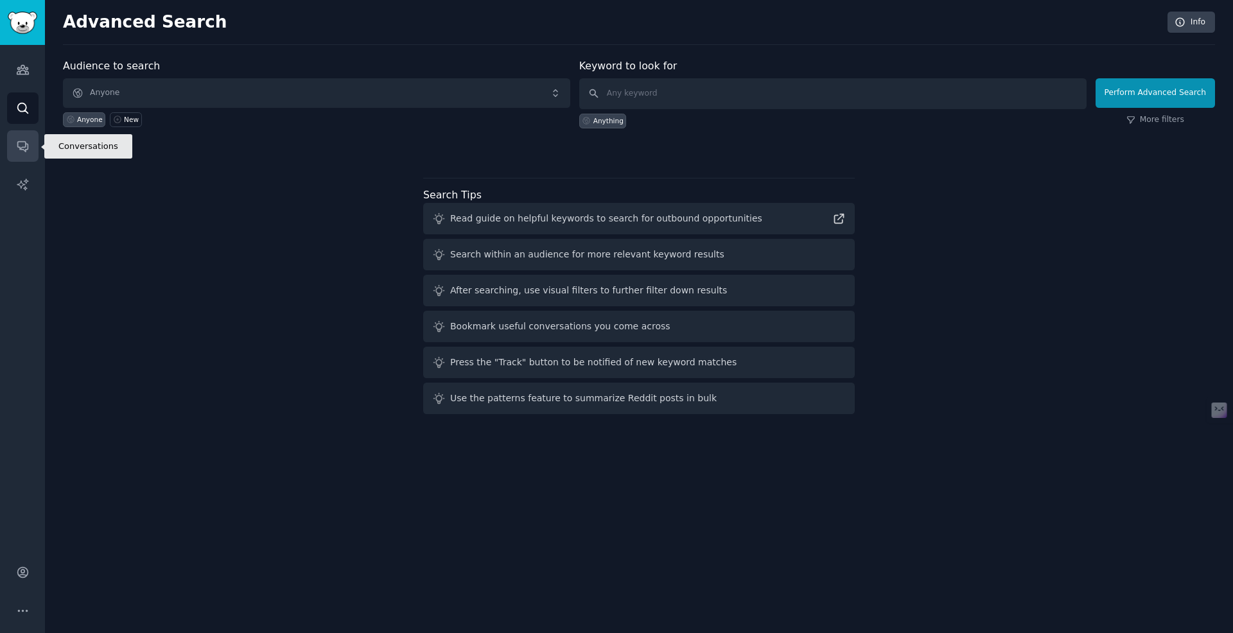
click at [21, 161] on link "Conversations" at bounding box center [22, 145] width 31 height 31
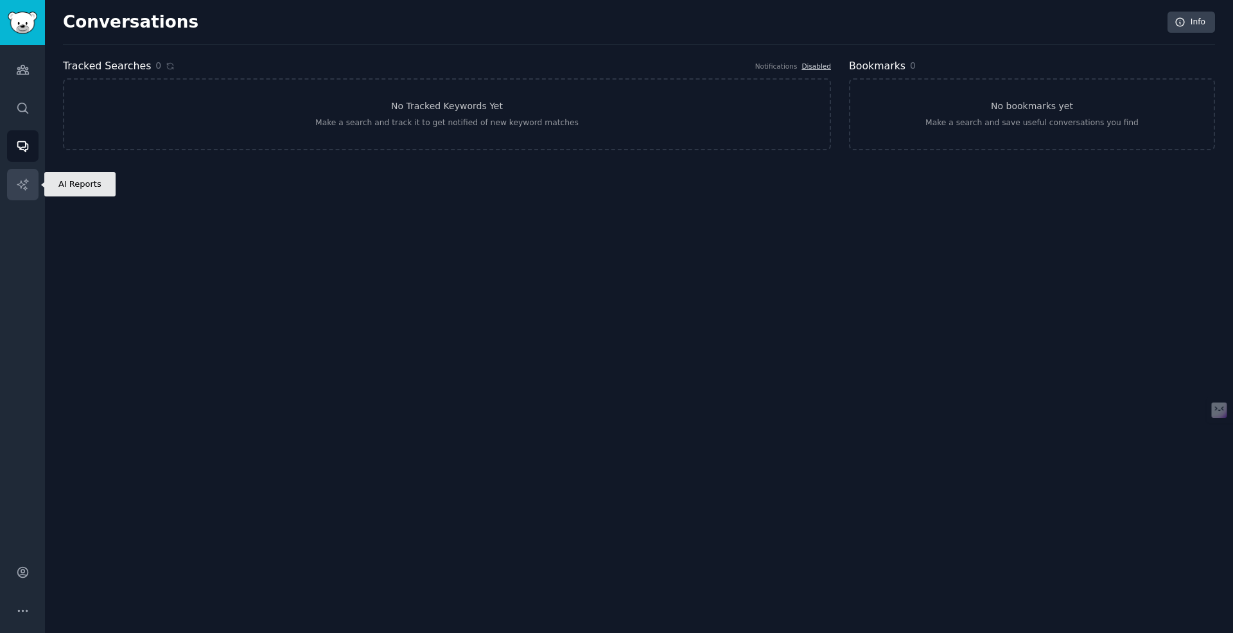
click at [20, 197] on link "AI Reports" at bounding box center [22, 184] width 31 height 31
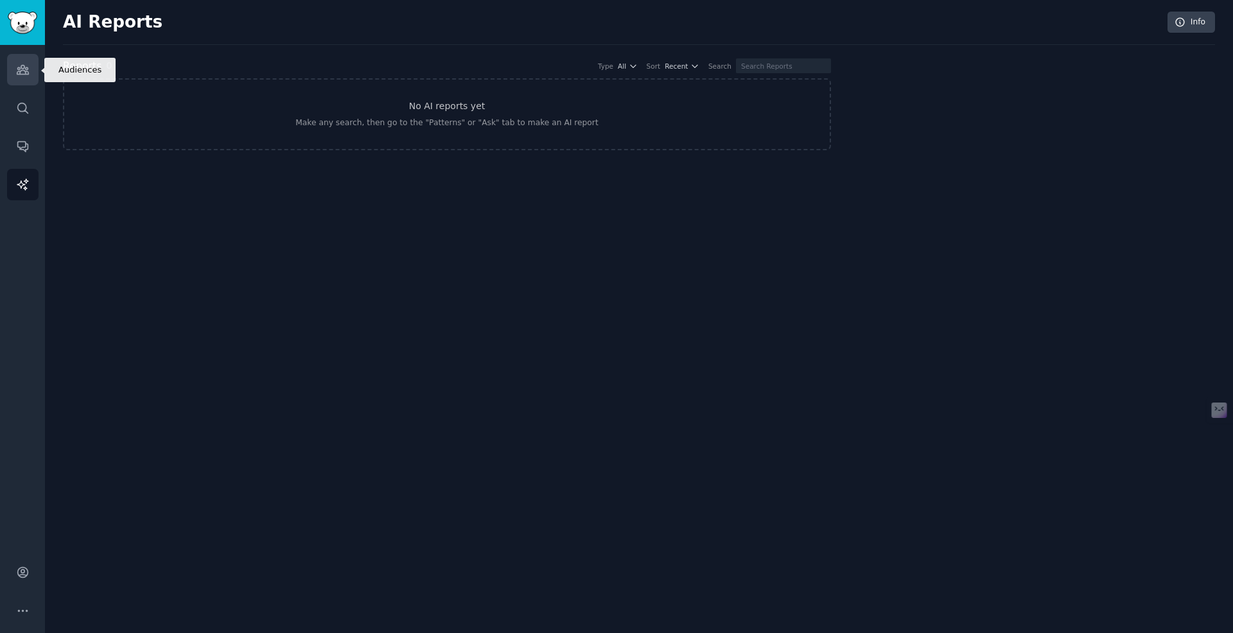
click at [19, 63] on icon "Sidebar" at bounding box center [22, 69] width 13 height 13
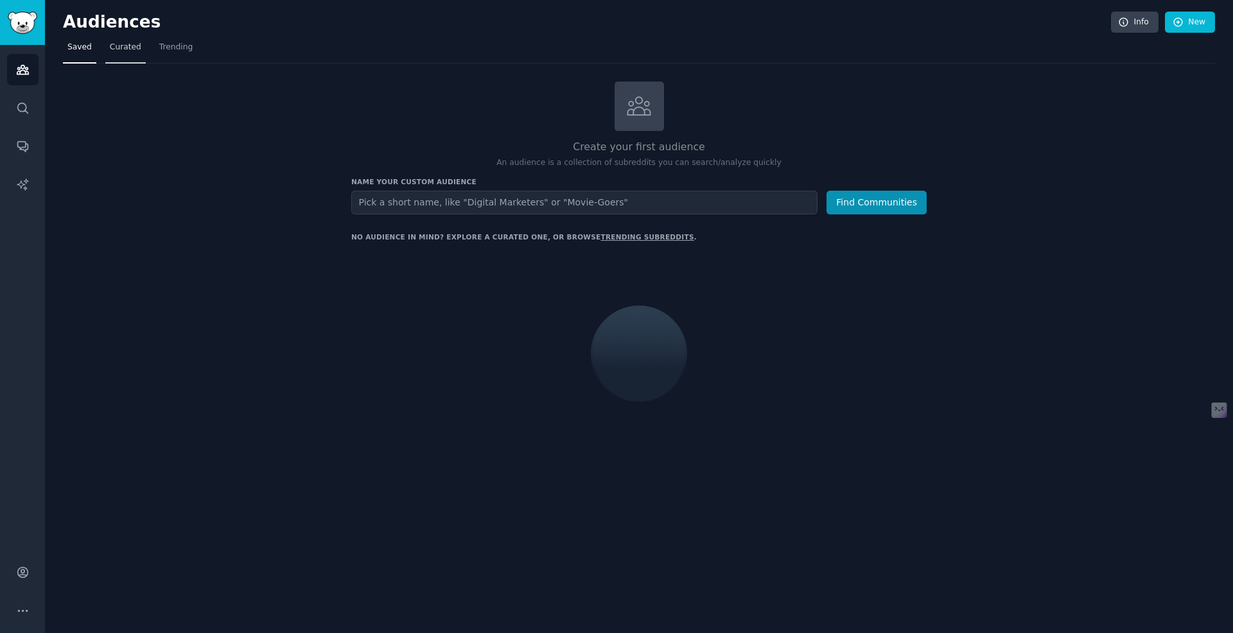
click at [128, 50] on span "Curated" at bounding box center [125, 48] width 31 height 12
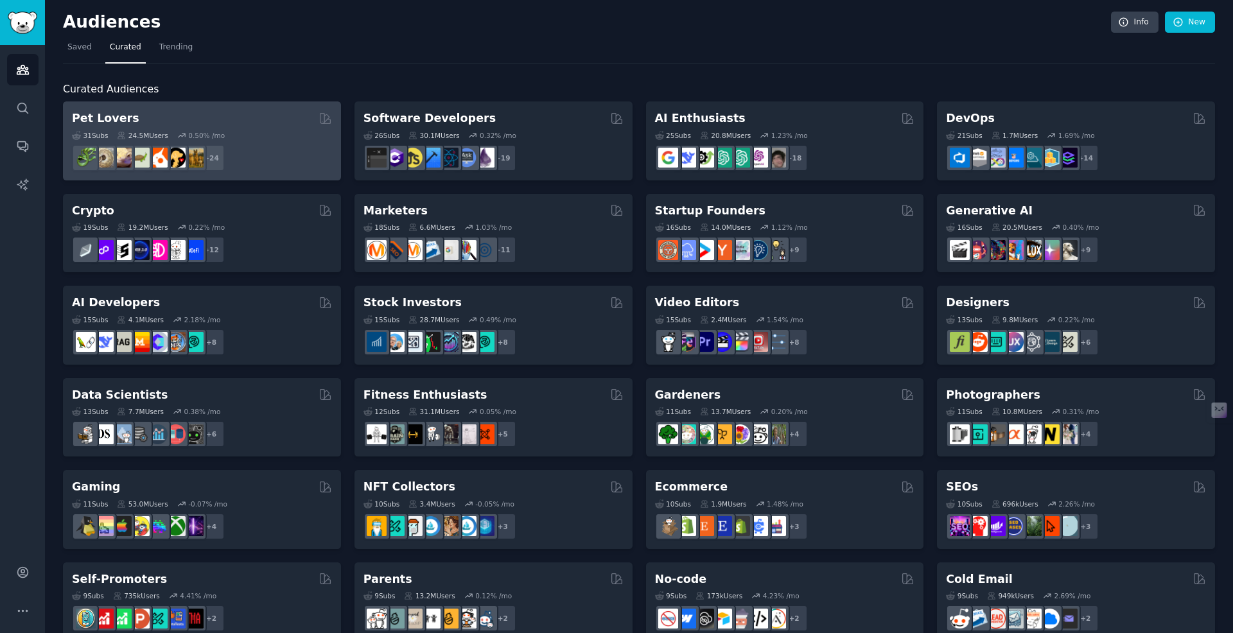
click at [108, 116] on h2 "Pet Lovers" at bounding box center [105, 118] width 67 height 16
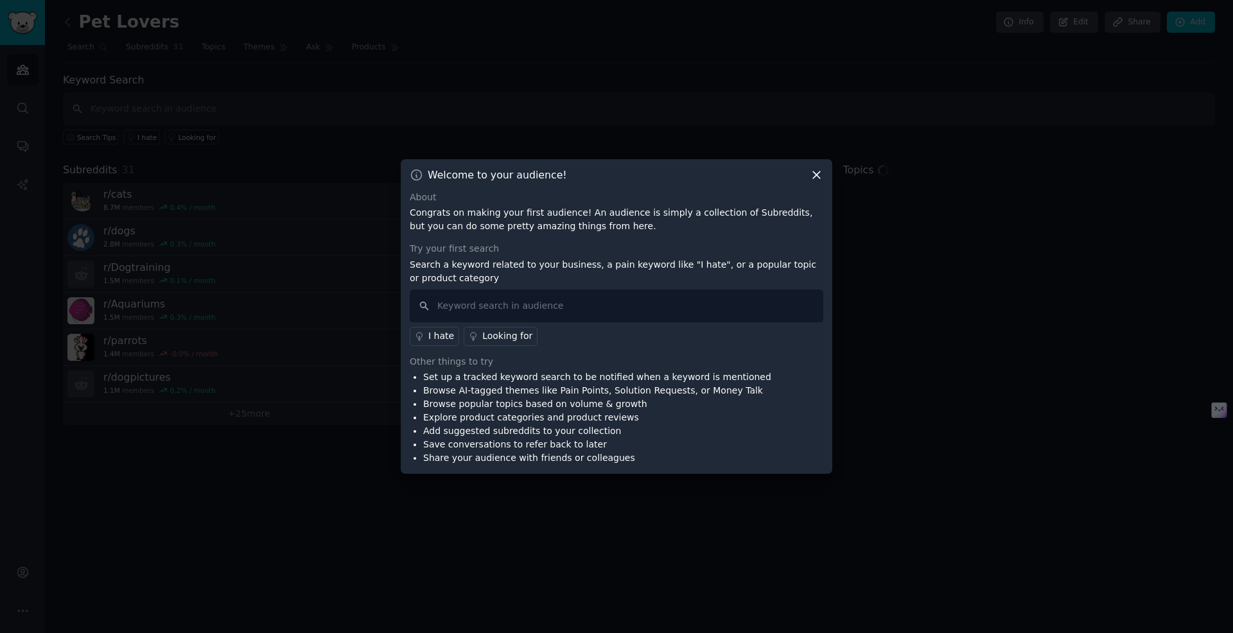
click at [818, 176] on icon at bounding box center [816, 174] width 7 height 7
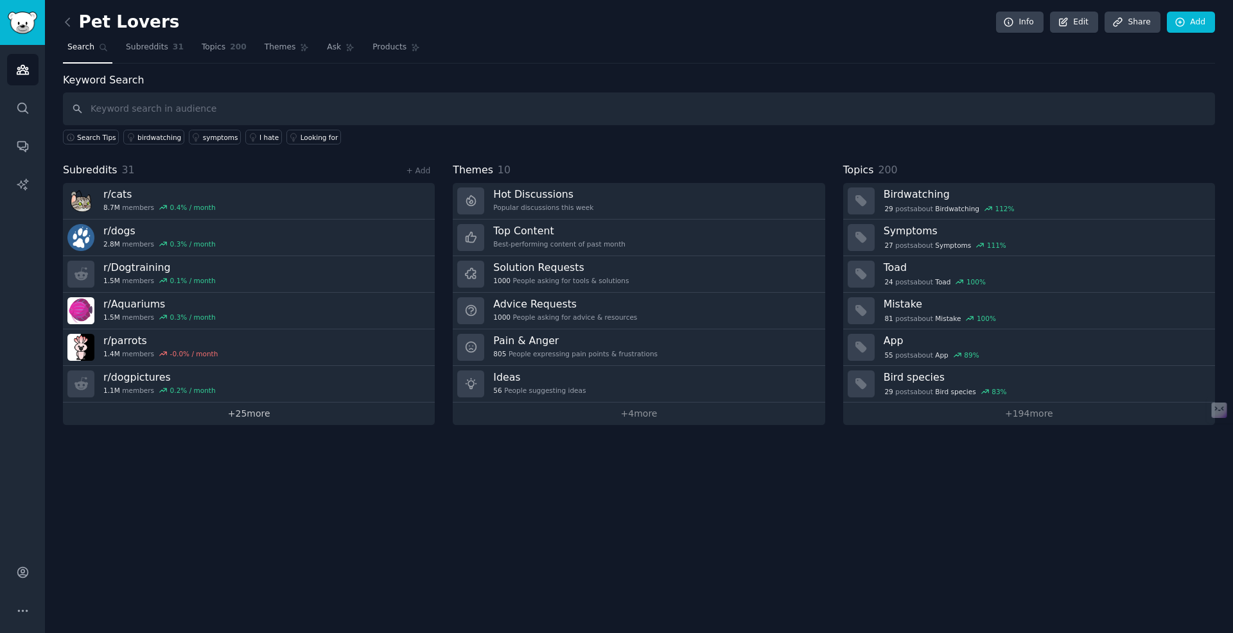
click at [250, 417] on link "+ 25 more" at bounding box center [249, 414] width 372 height 22
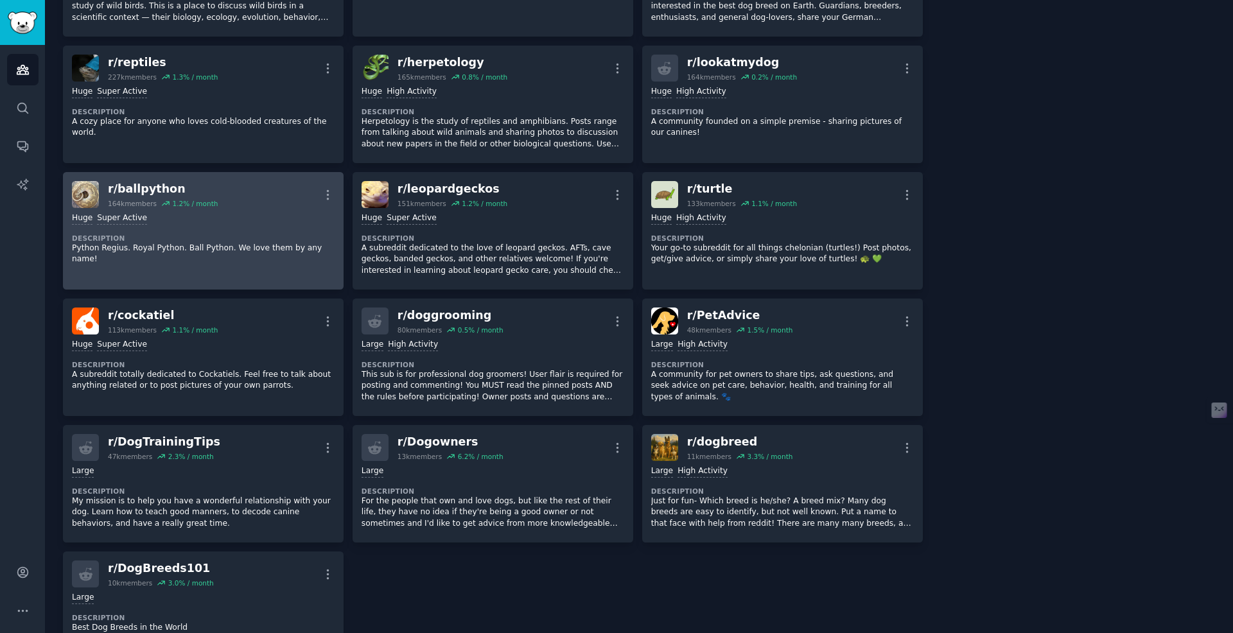
scroll to position [874, 0]
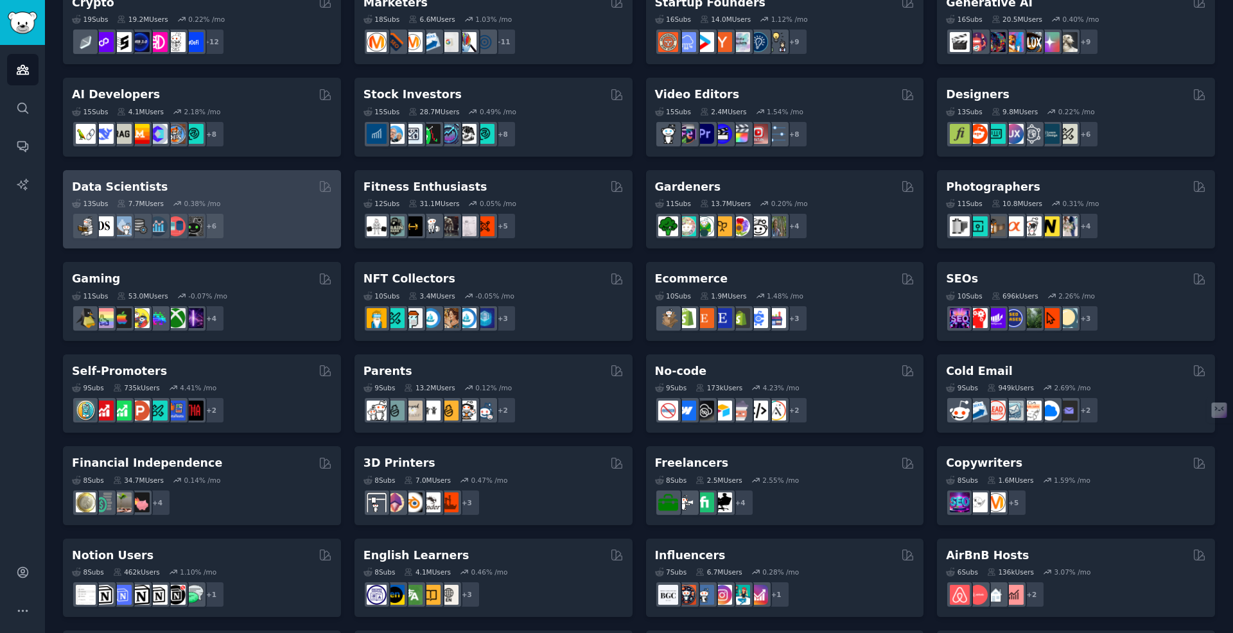
scroll to position [394, 0]
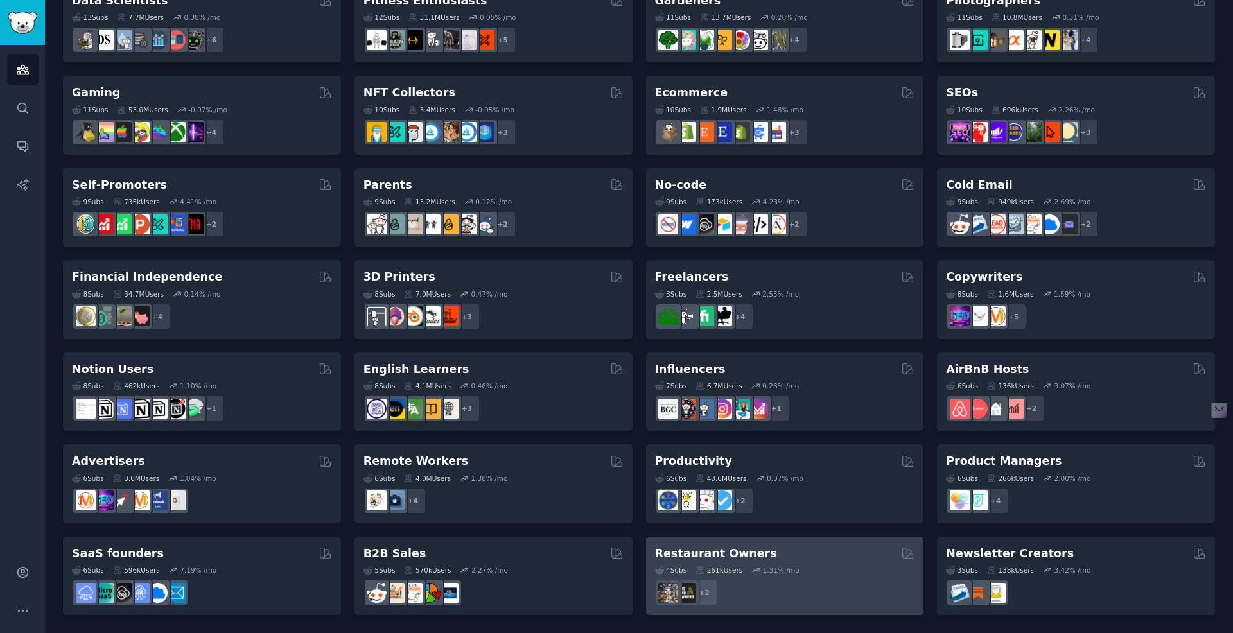
click at [719, 547] on h2 "Restaurant Owners" at bounding box center [716, 554] width 122 height 16
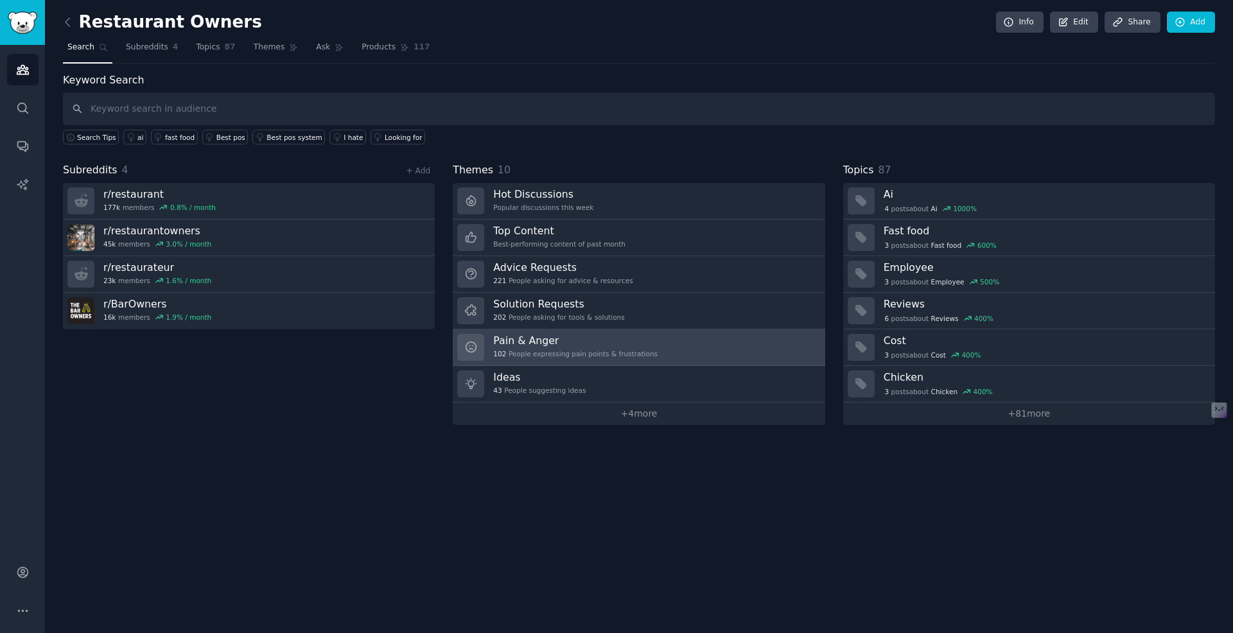
click at [545, 338] on h3 "Pain & Anger" at bounding box center [575, 340] width 164 height 13
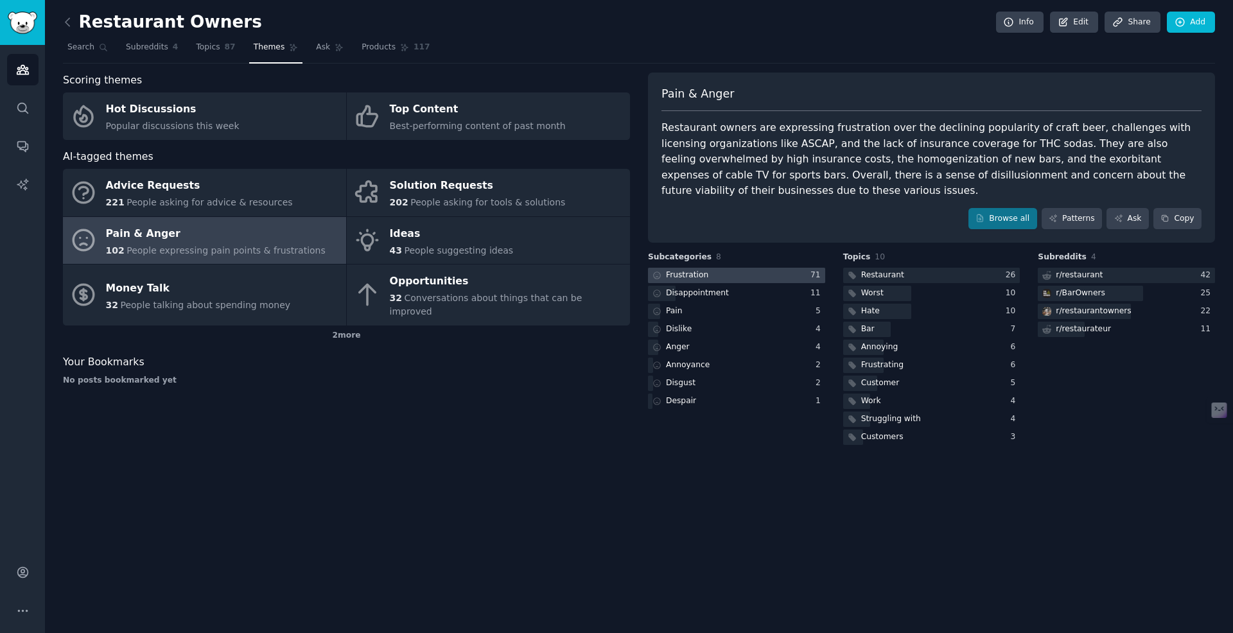
click at [657, 276] on icon at bounding box center [657, 275] width 9 height 9
